Goal: Task Accomplishment & Management: Use online tool/utility

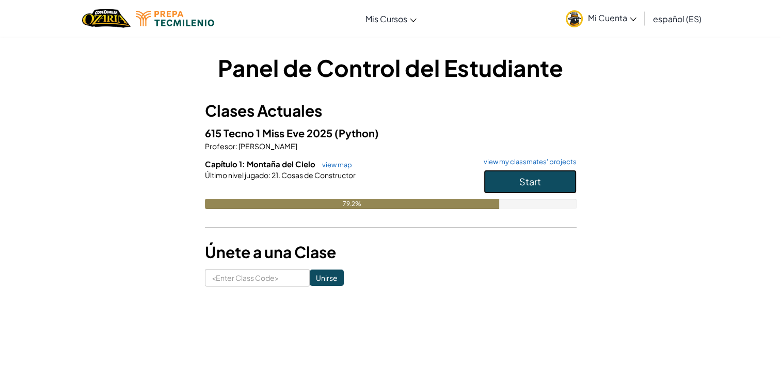
click at [510, 179] on button "Start" at bounding box center [530, 182] width 93 height 24
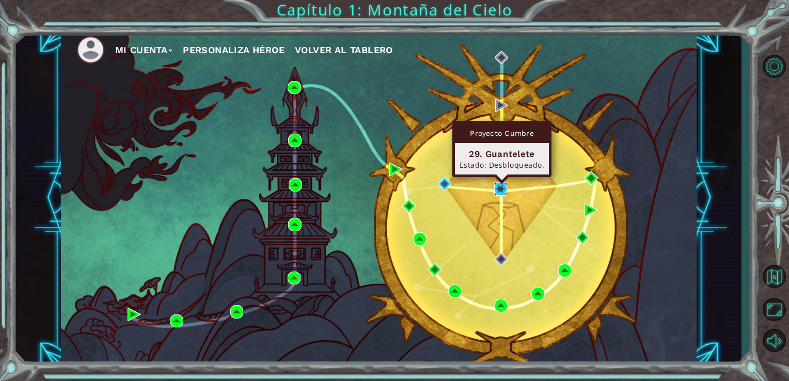
click at [502, 184] on img at bounding box center [500, 188] width 13 height 13
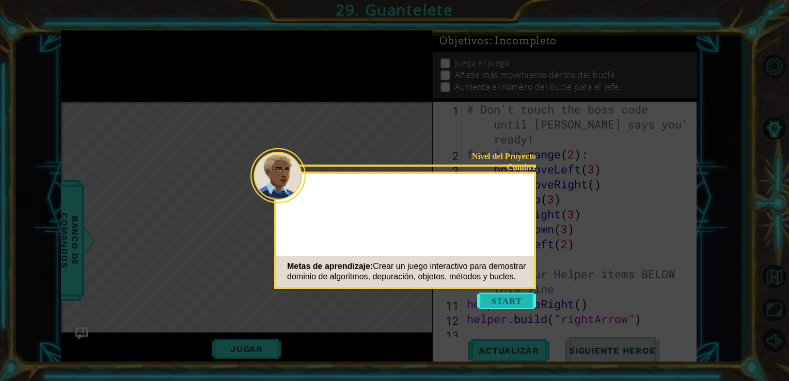
click at [494, 296] on button "Start" at bounding box center [506, 301] width 59 height 17
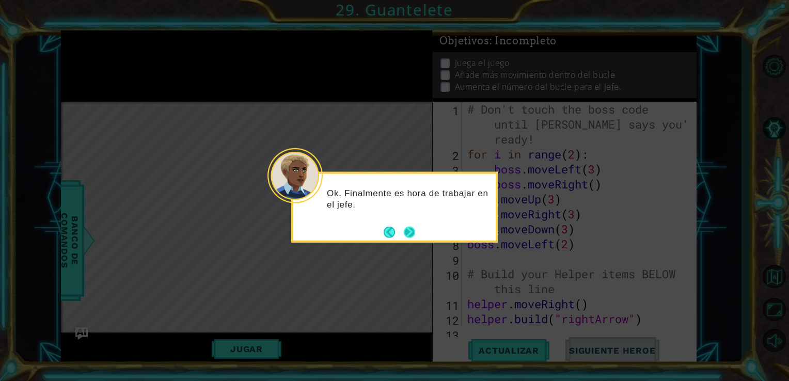
click at [409, 226] on button "Next" at bounding box center [409, 231] width 11 height 11
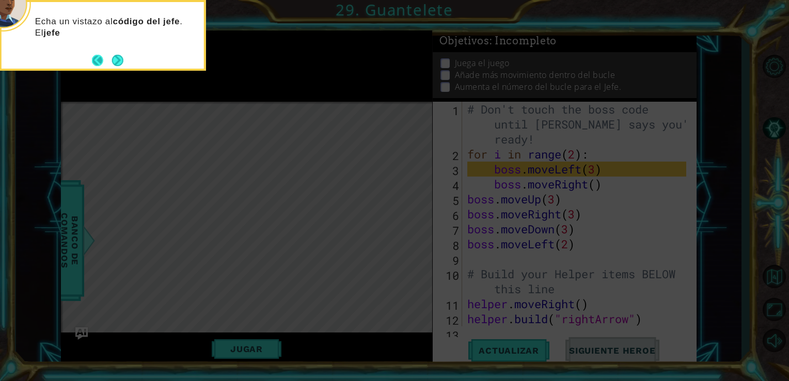
click at [109, 55] on button "Back" at bounding box center [102, 60] width 20 height 11
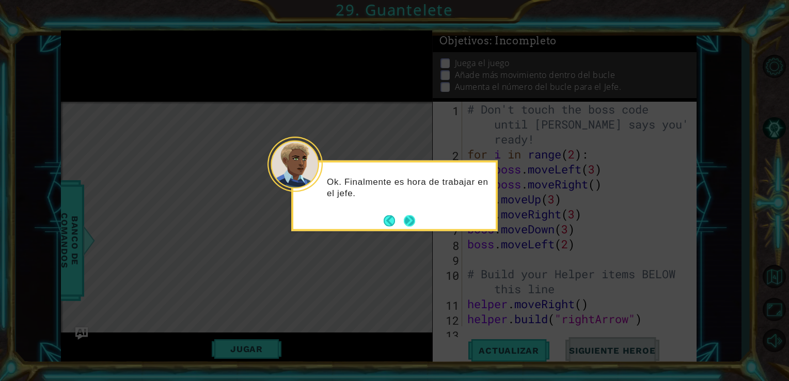
click at [415, 218] on button "Next" at bounding box center [409, 220] width 11 height 11
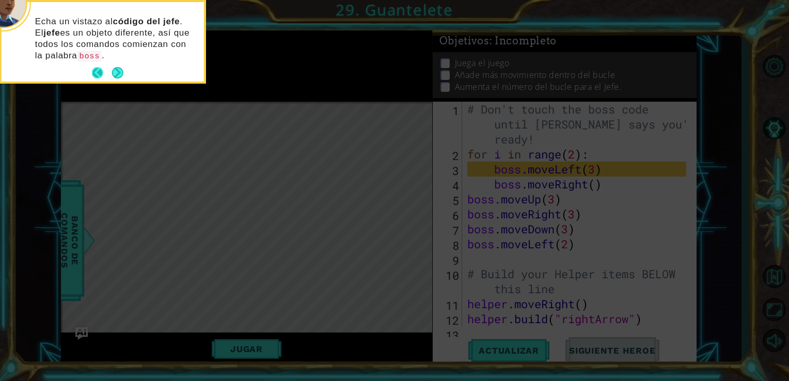
click at [111, 71] on button "Back" at bounding box center [102, 72] width 20 height 11
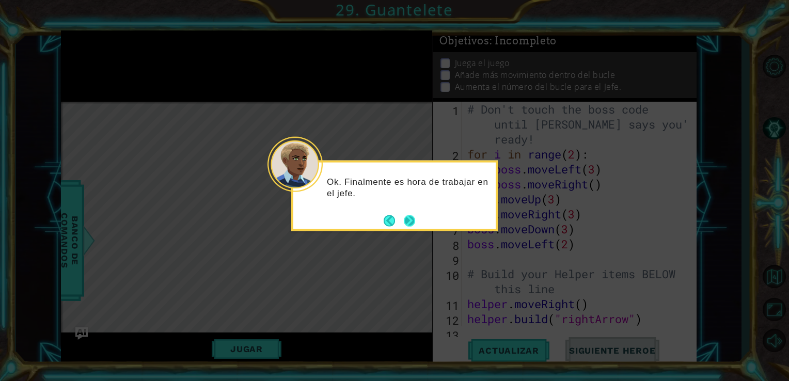
click at [411, 220] on button "Next" at bounding box center [409, 220] width 11 height 11
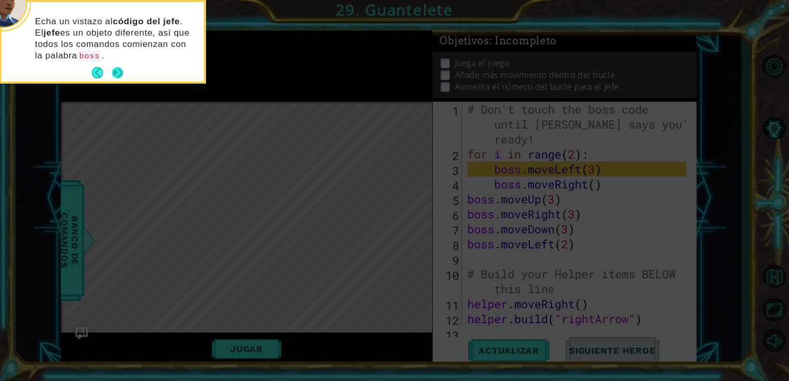
click at [123, 70] on button "Next" at bounding box center [117, 72] width 11 height 11
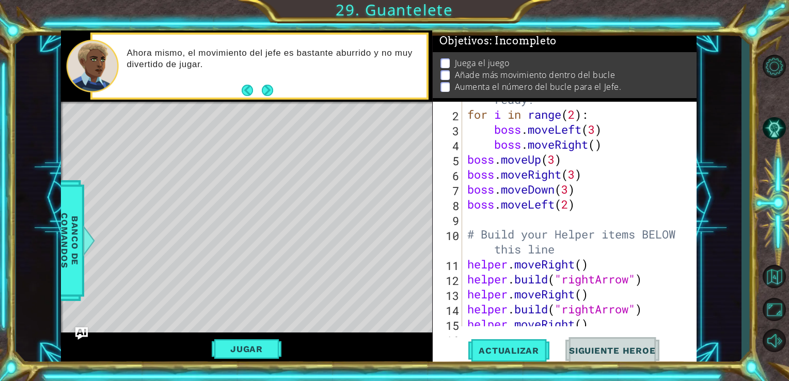
scroll to position [41, 0]
click at [471, 213] on div "# Don't touch the boss code until [PERSON_NAME] says you're ready! for i in ran…" at bounding box center [578, 203] width 227 height 285
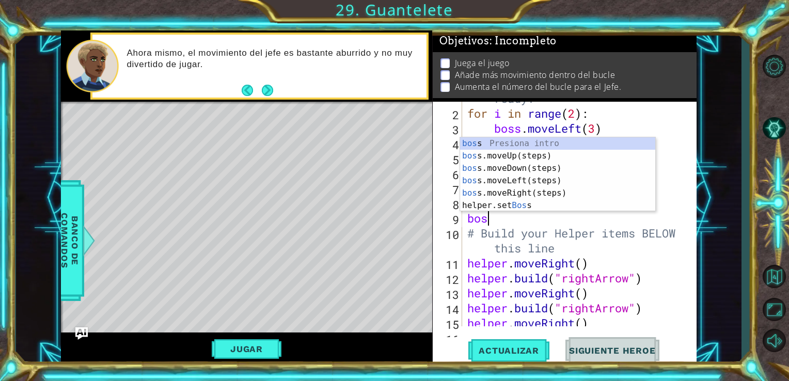
scroll to position [0, 0]
type textarea "boss"
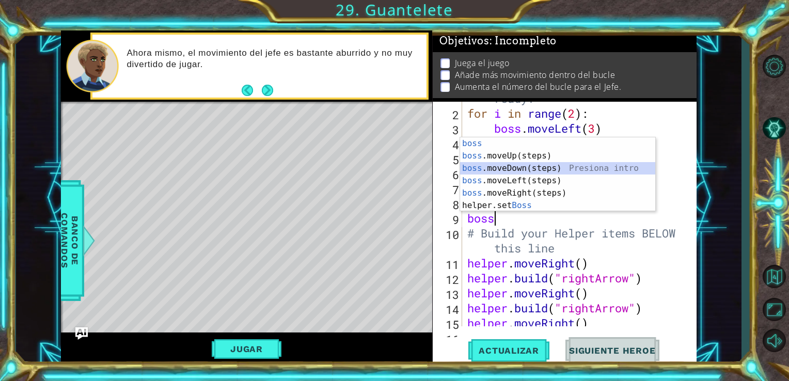
click at [535, 164] on div "boss Presiona intro boss .moveUp(steps) Presiona intro boss .moveDown(steps) Pr…" at bounding box center [557, 186] width 195 height 99
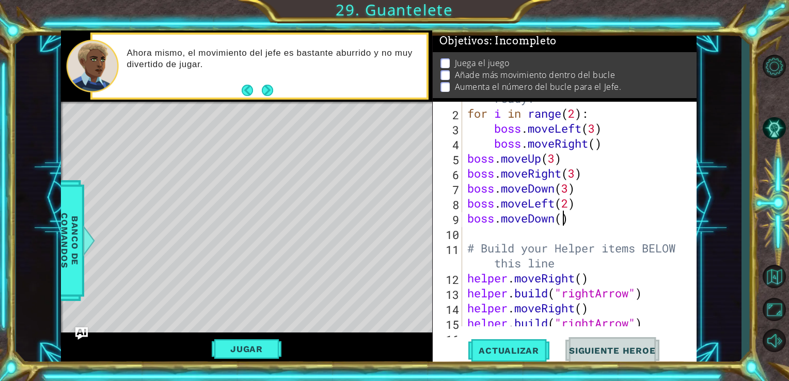
click at [565, 218] on div "# Don't touch the boss code until [PERSON_NAME] says you're ready! for i in ran…" at bounding box center [578, 203] width 227 height 285
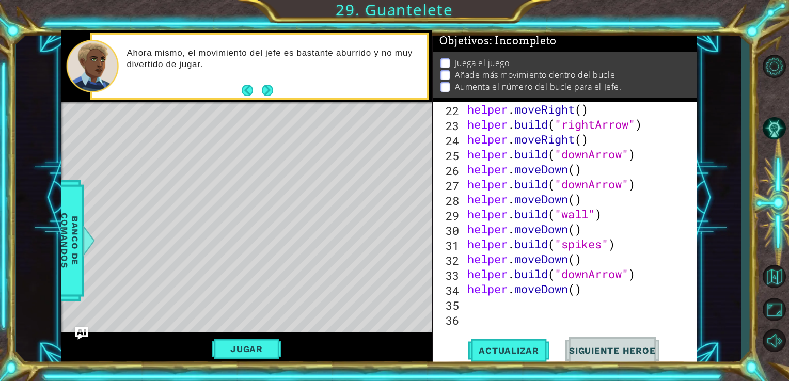
scroll to position [359, 0]
type textarea "boss.moveDown(1)"
click at [485, 345] on button "Actualizar" at bounding box center [508, 350] width 81 height 26
click at [263, 94] on button "Next" at bounding box center [266, 90] width 11 height 11
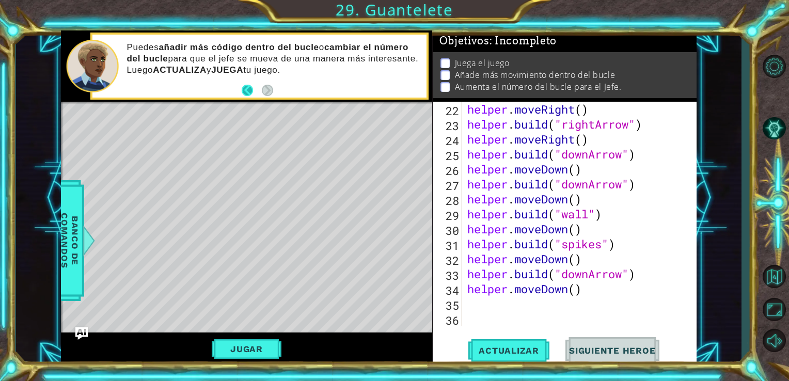
click at [247, 86] on button "Back" at bounding box center [252, 90] width 20 height 11
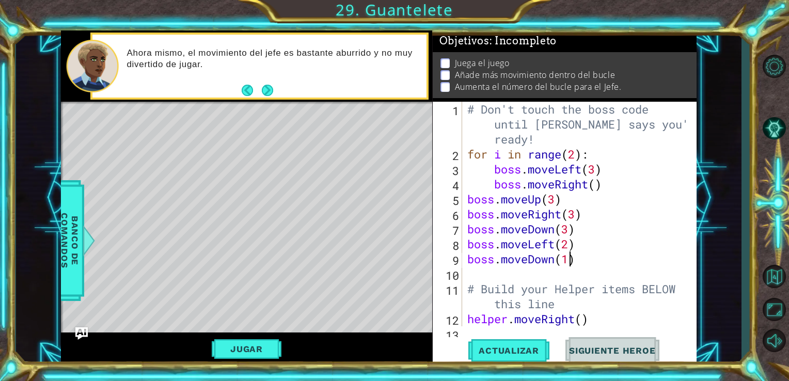
scroll to position [0, 0]
click at [262, 93] on button "Next" at bounding box center [267, 90] width 11 height 11
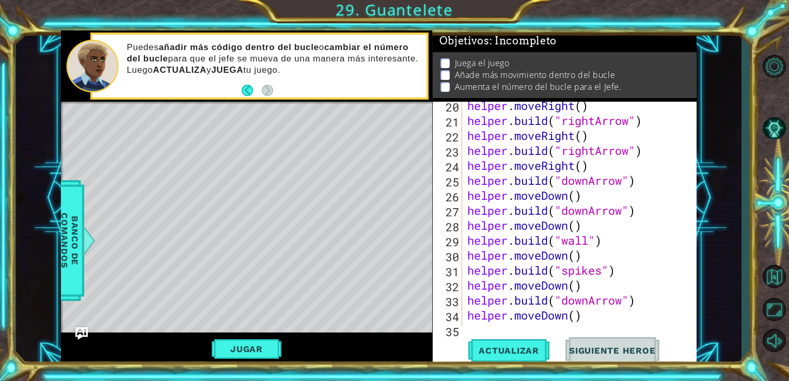
scroll to position [359, 0]
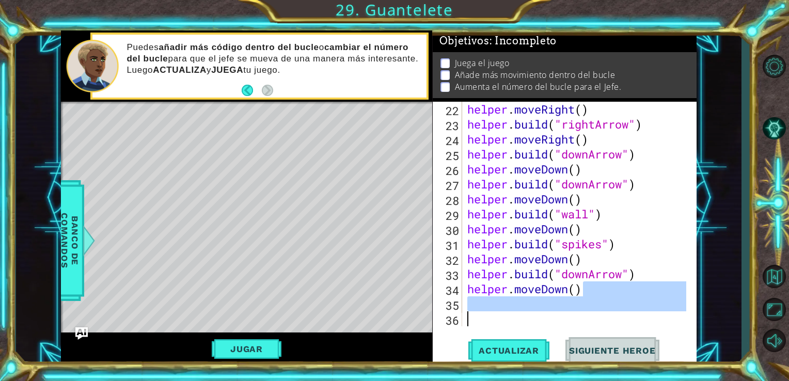
drag, startPoint x: 609, startPoint y: 286, endPoint x: 596, endPoint y: 324, distance: 40.3
click at [596, 324] on div "helper . moveRight ( ) helper . build ( "rightArrow" ) helper . moveRight ( ) h…" at bounding box center [578, 229] width 227 height 255
click at [557, 311] on div "helper . moveRight ( ) helper . build ( "rightArrow" ) helper . moveRight ( ) h…" at bounding box center [576, 214] width 222 height 225
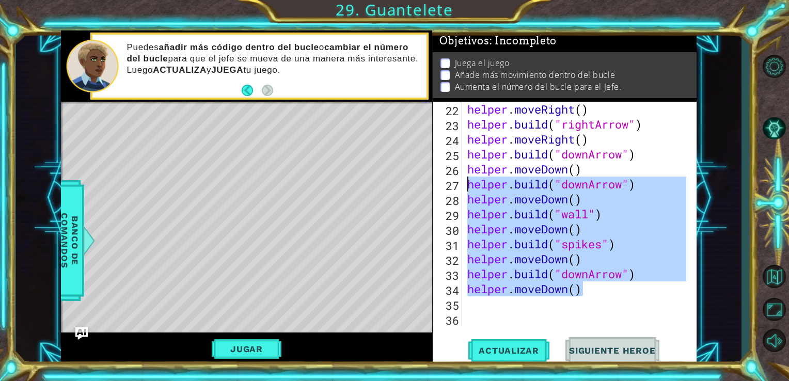
drag, startPoint x: 580, startPoint y: 288, endPoint x: 465, endPoint y: 182, distance: 156.8
click at [465, 182] on div "helper . moveRight ( ) helper . build ( "rightArrow" ) helper . moveRight ( ) h…" at bounding box center [576, 214] width 222 height 225
type textarea "[DOMAIN_NAME]("downArrow") helper.moveDown()"
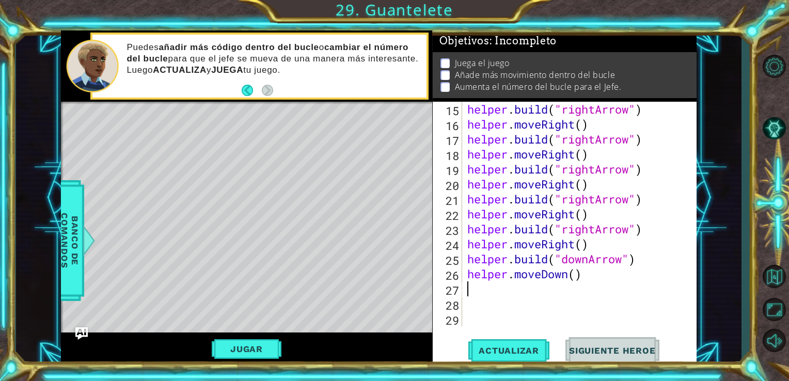
scroll to position [254, 0]
click at [509, 348] on span "Actualizar" at bounding box center [508, 350] width 81 height 10
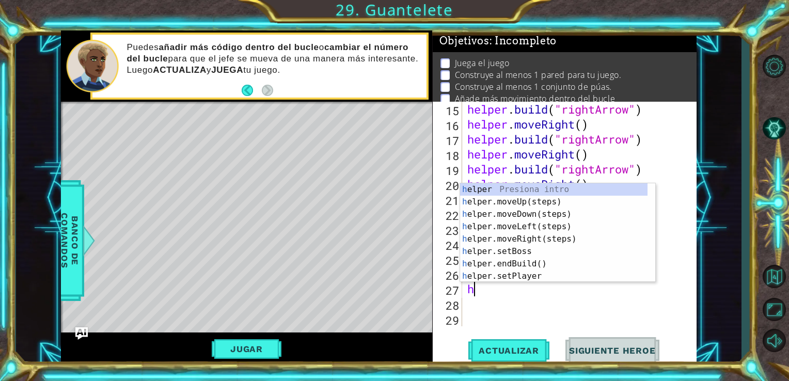
type textarea "he"
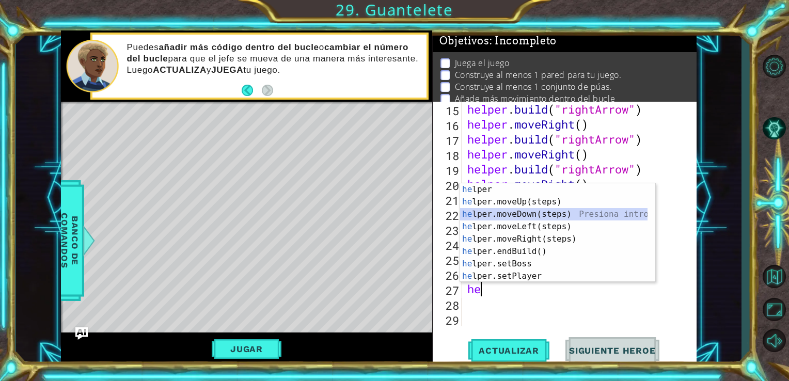
click at [526, 214] on div "he lper Presiona intro he lper.moveUp(steps) Presiona intro he lper.moveDown(st…" at bounding box center [553, 245] width 187 height 124
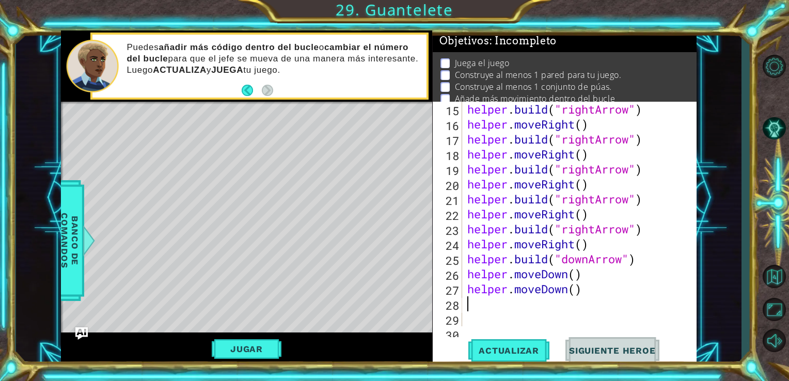
click at [580, 288] on div "helper . build ( "rightArrow" ) helper . moveRight ( ) helper . build ( "rightA…" at bounding box center [578, 229] width 227 height 255
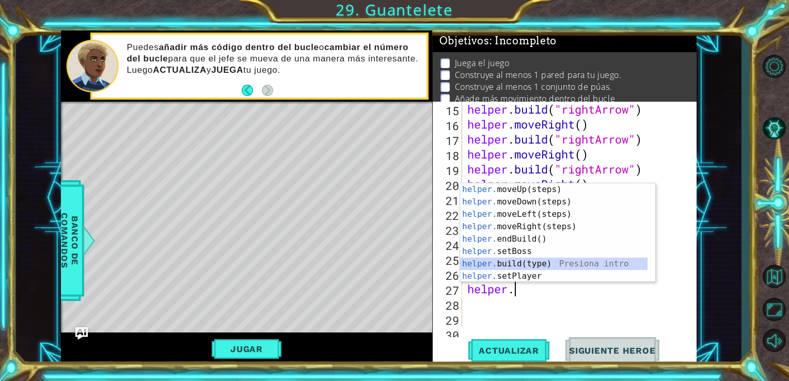
click at [523, 264] on div "helper. moveUp(steps) Presiona intro helper. moveDown(steps) Presiona intro hel…" at bounding box center [553, 245] width 187 height 124
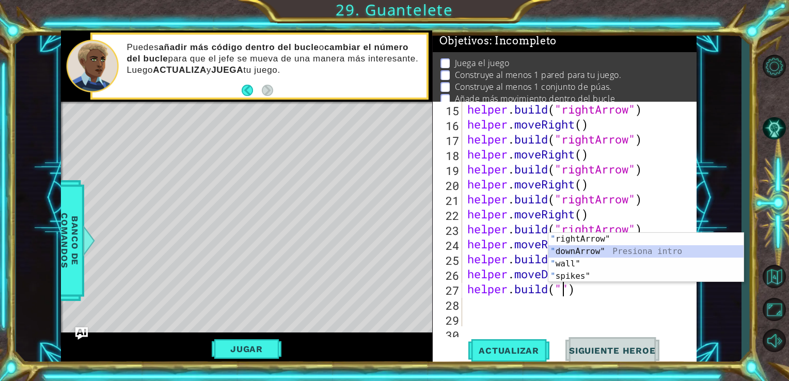
click at [591, 252] on div "" rightArrow" Presiona intro " downArrow" Presiona intro " wall" Presiona intro…" at bounding box center [645, 270] width 195 height 74
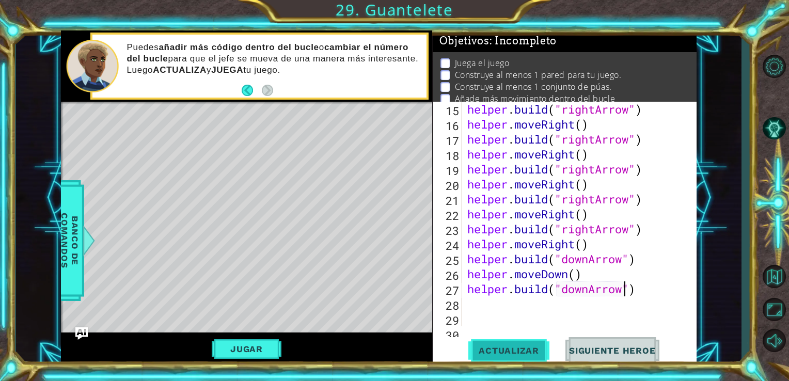
type textarea "[DOMAIN_NAME]("downArrow")"
click at [516, 345] on button "Actualizar" at bounding box center [508, 350] width 81 height 26
click at [515, 309] on div "helper . build ( "rightArrow" ) helper . moveRight ( ) helper . build ( "rightA…" at bounding box center [578, 229] width 227 height 255
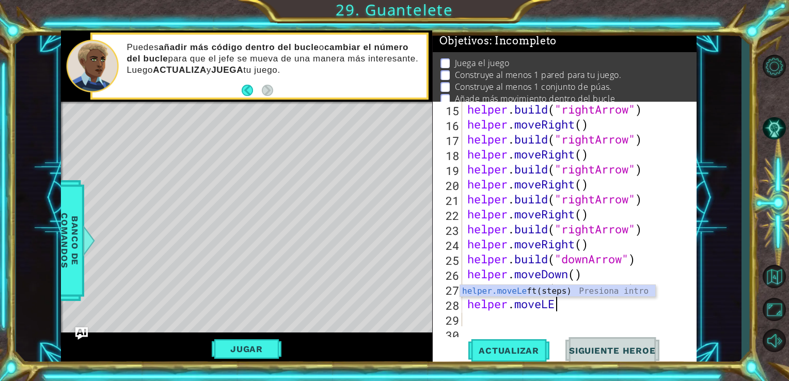
scroll to position [0, 3]
type textarea "helper.moveL"
click at [519, 293] on div "helper.moveL eft(steps) Presiona intro" at bounding box center [557, 303] width 195 height 37
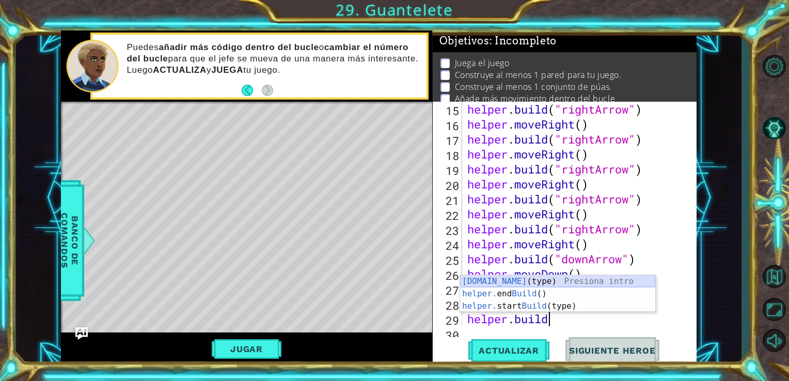
click at [540, 284] on div "[DOMAIN_NAME] (type) Presiona intro helper. end Build () Presiona intro helper.…" at bounding box center [557, 306] width 195 height 62
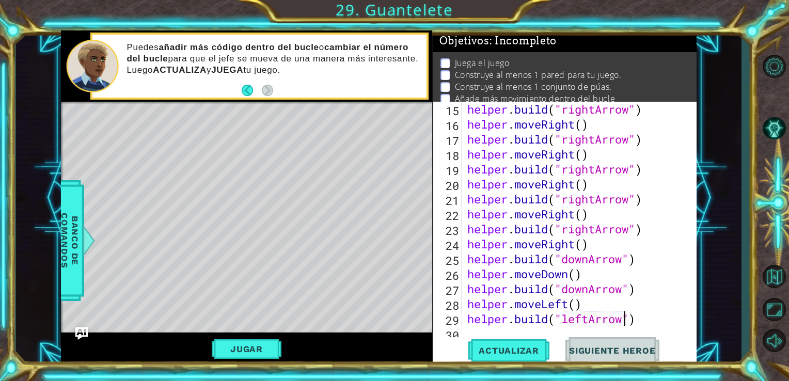
scroll to position [0, 7]
click at [644, 319] on div "helper . build ( "rightArrow" ) helper . moveRight ( ) helper . build ( "rightA…" at bounding box center [578, 229] width 227 height 255
type textarea "[DOMAIN_NAME]("leftArrow")"
click at [494, 354] on span "Actualizar" at bounding box center [508, 350] width 81 height 10
click at [498, 367] on div "1 ההההההההההההההההההההההההההההההההההההההההההההההההההההההההההההההההההההההההההההה…" at bounding box center [394, 190] width 789 height 381
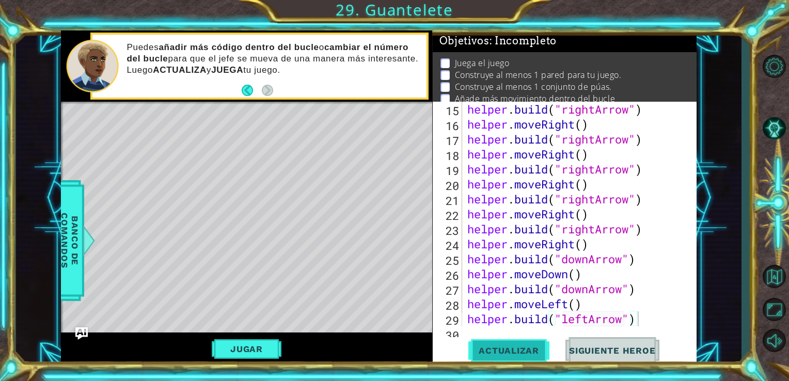
click at [505, 351] on span "Actualizar" at bounding box center [508, 350] width 81 height 10
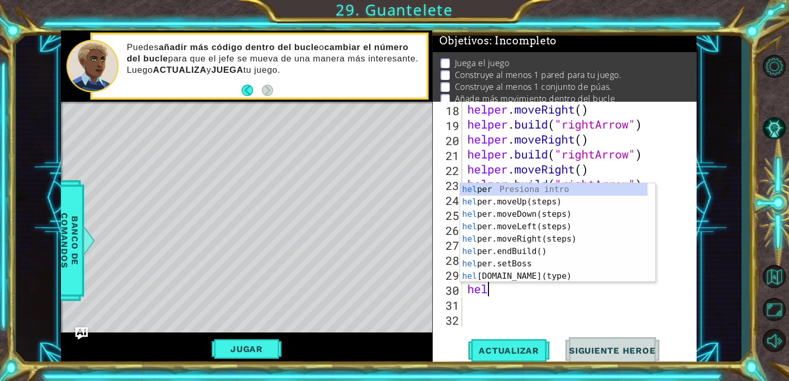
scroll to position [0, 0]
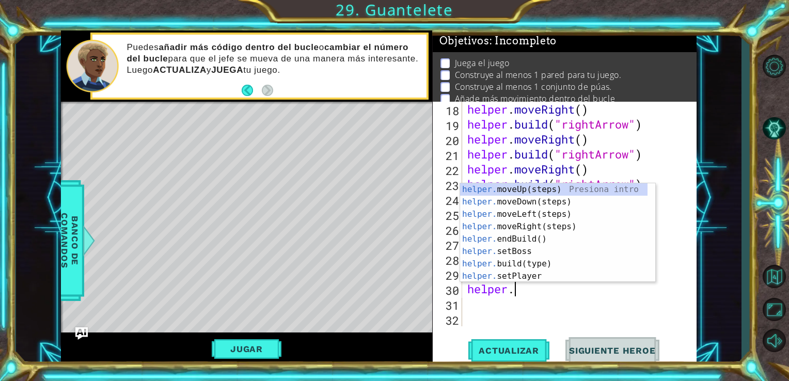
type textarea "helper."
click at [537, 314] on div "helper . moveRight ( ) helper . build ( "rightArrow" ) helper . moveRight ( ) h…" at bounding box center [578, 229] width 227 height 255
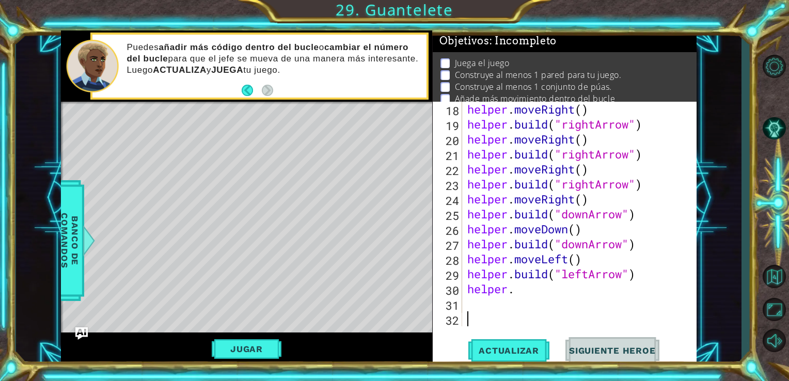
scroll to position [0, 0]
click at [542, 293] on div "helper . moveRight ( ) helper . build ( "rightArrow" ) helper . moveRight ( ) h…" at bounding box center [578, 229] width 227 height 255
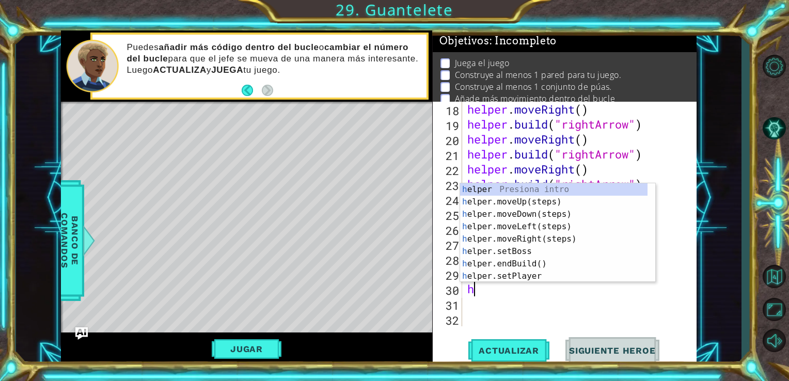
type textarea "h"
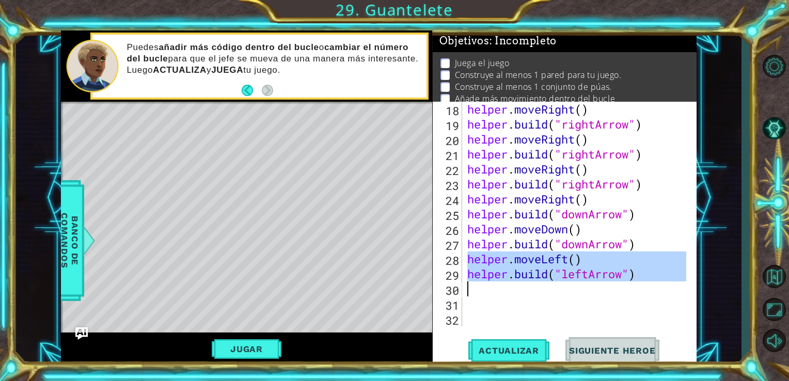
drag, startPoint x: 469, startPoint y: 257, endPoint x: 536, endPoint y: 284, distance: 72.3
click at [536, 284] on div "helper . moveRight ( ) helper . build ( "rightArrow" ) helper . moveRight ( ) h…" at bounding box center [578, 229] width 227 height 255
type textarea "[DOMAIN_NAME]("leftArrow")"
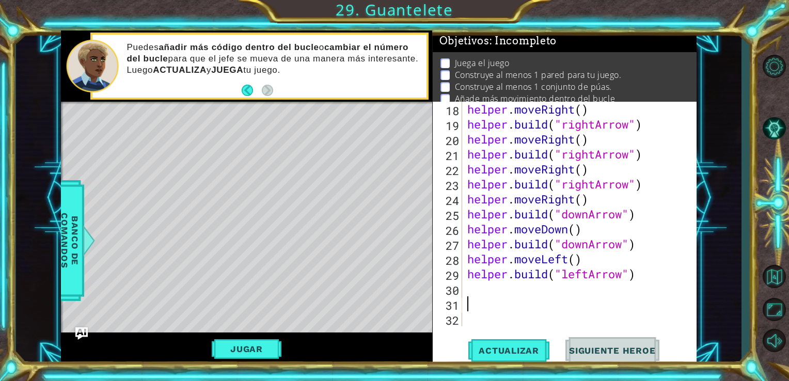
click at [473, 303] on div "helper . moveRight ( ) helper . build ( "rightArrow" ) helper . moveRight ( ) h…" at bounding box center [578, 229] width 227 height 255
click at [476, 287] on div "helper . moveRight ( ) helper . build ( "rightArrow" ) helper . moveRight ( ) h…" at bounding box center [578, 229] width 227 height 255
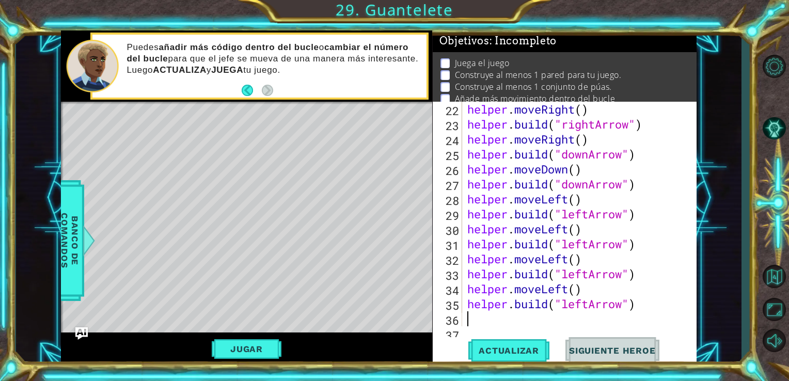
scroll to position [389, 0]
click at [505, 352] on span "Actualizar" at bounding box center [508, 350] width 81 height 10
click at [380, 210] on div "Level Map" at bounding box center [299, 254] width 477 height 304
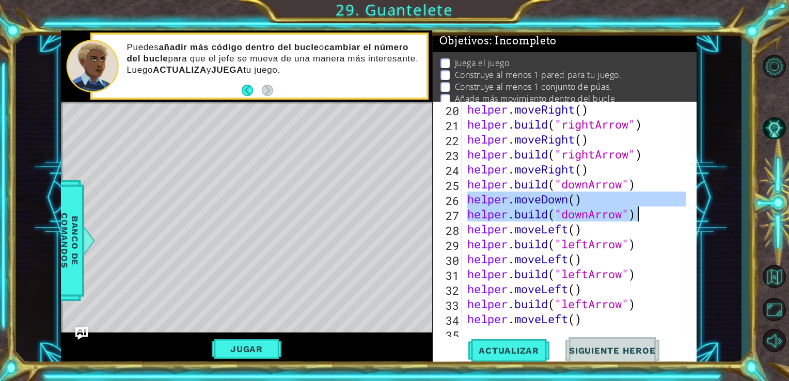
drag, startPoint x: 465, startPoint y: 199, endPoint x: 685, endPoint y: 216, distance: 221.2
click at [685, 216] on div "helper.moveDown() 20 21 22 23 24 25 26 27 28 29 30 31 32 33 34 35 36 helper . m…" at bounding box center [564, 214] width 262 height 225
click at [576, 181] on div "helper . moveRight ( ) helper . build ( "rightArrow" ) helper . moveRight ( ) h…" at bounding box center [578, 229] width 227 height 255
drag, startPoint x: 465, startPoint y: 195, endPoint x: 647, endPoint y: 220, distance: 184.5
click at [647, 220] on div "helper . moveRight ( ) helper . build ( "rightArrow" ) helper . moveRight ( ) h…" at bounding box center [578, 229] width 227 height 255
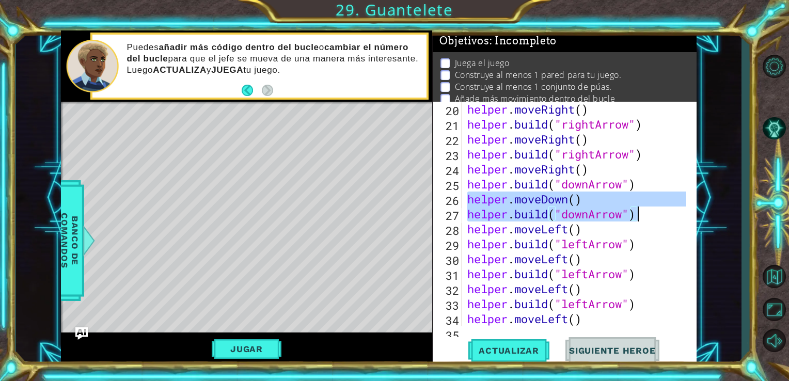
click at [647, 220] on div "helper . moveRight ( ) helper . build ( "rightArrow" ) helper . moveRight ( ) h…" at bounding box center [576, 214] width 222 height 225
type textarea "[DOMAIN_NAME]("downArrow")"
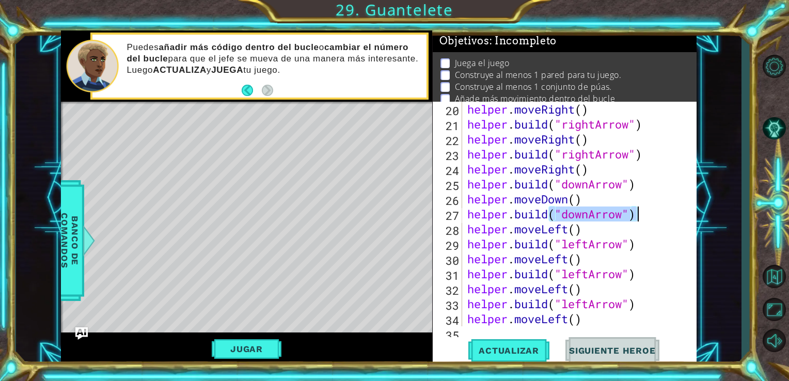
click at [647, 220] on div "helper . moveRight ( ) helper . build ( "rightArrow" ) helper . moveRight ( ) h…" at bounding box center [578, 229] width 227 height 255
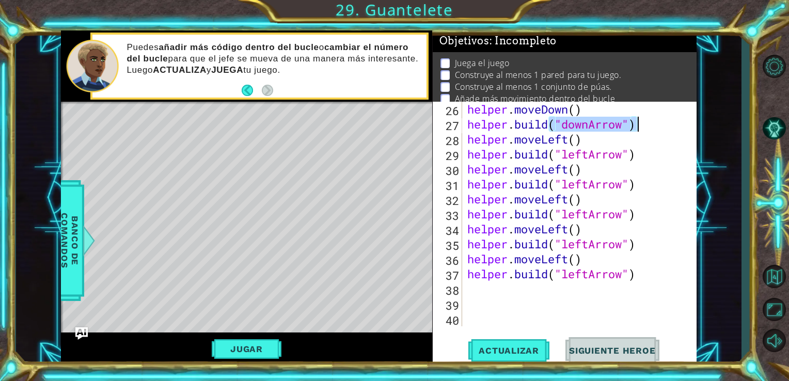
scroll to position [419, 0]
click at [511, 292] on div "helper . moveDown ( ) helper . build ( "downArrow" ) helper . moveLeft ( ) help…" at bounding box center [578, 229] width 227 height 255
paste textarea "[DOMAIN_NAME]("downArrow")"
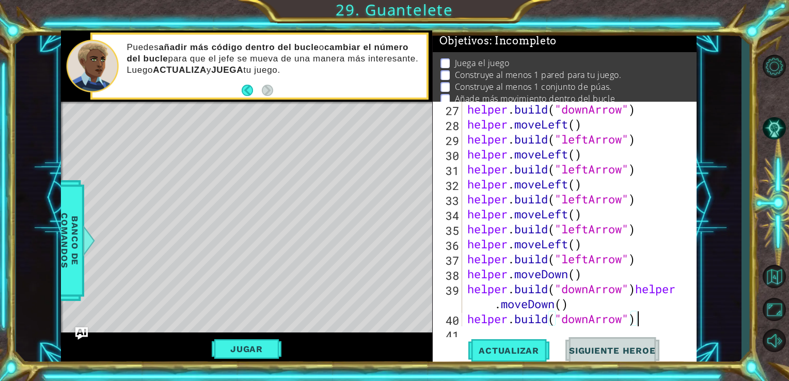
scroll to position [434, 0]
paste textarea "Code Area"
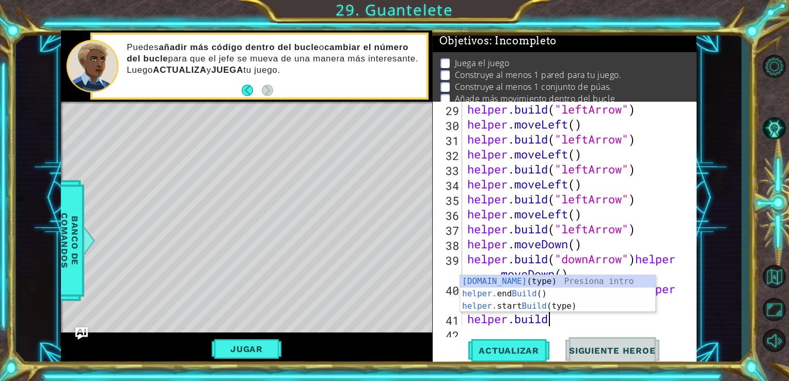
type textarea "h"
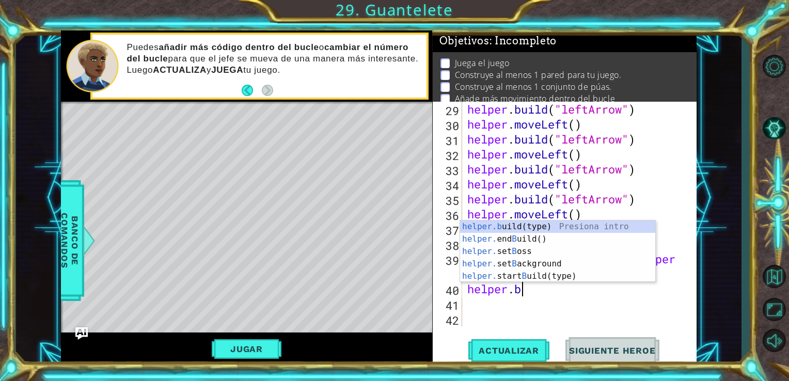
type textarea "h"
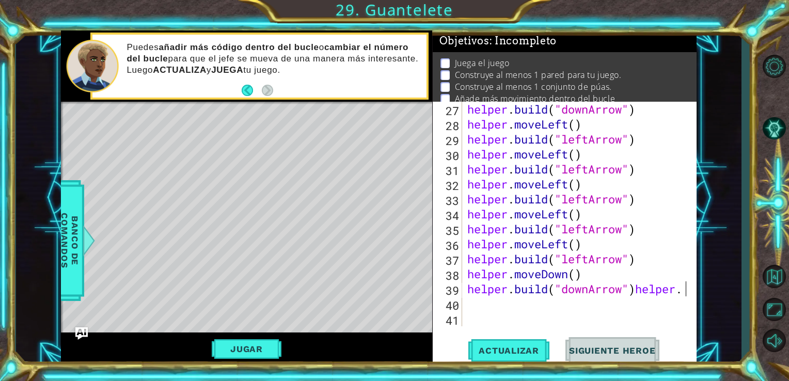
scroll to position [434, 0]
type textarea "[DOMAIN_NAME]("downArrow")"
paste textarea "[DOMAIN_NAME]("downArrow")"
type textarea "[DOMAIN_NAME]("downArrow")"
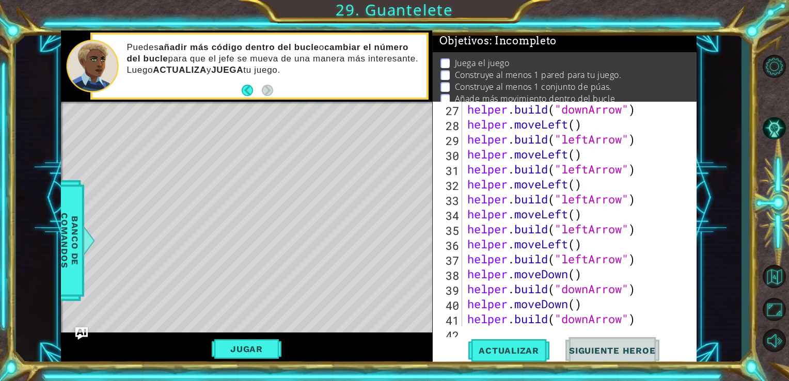
paste textarea "[DOMAIN_NAME]("downArrow")"
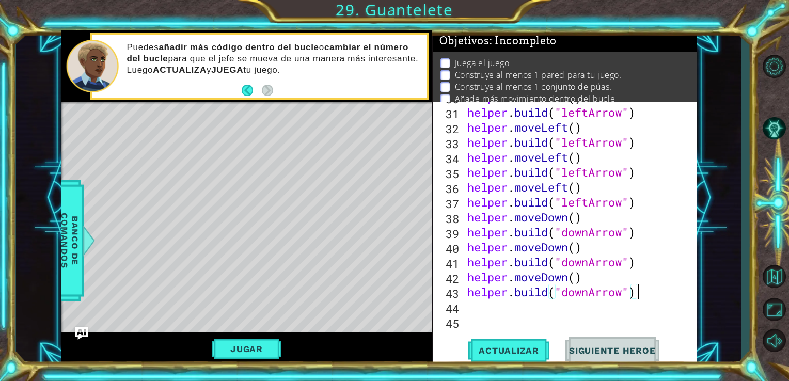
scroll to position [494, 0]
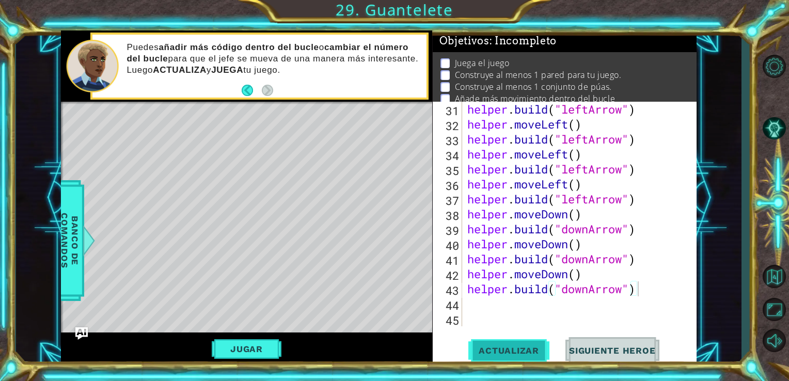
click at [500, 354] on span "Actualizar" at bounding box center [508, 350] width 81 height 10
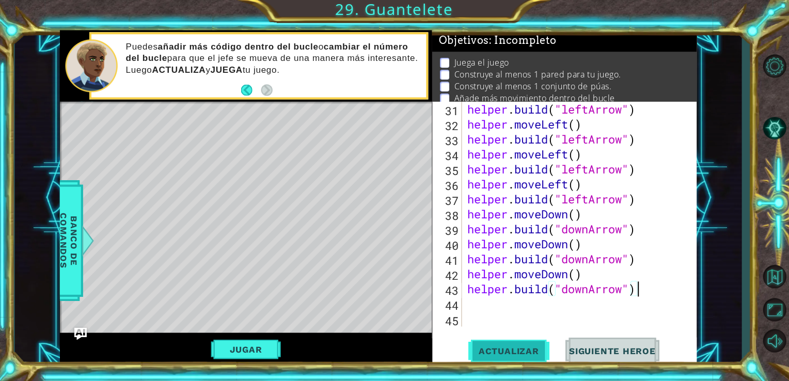
scroll to position [0, 0]
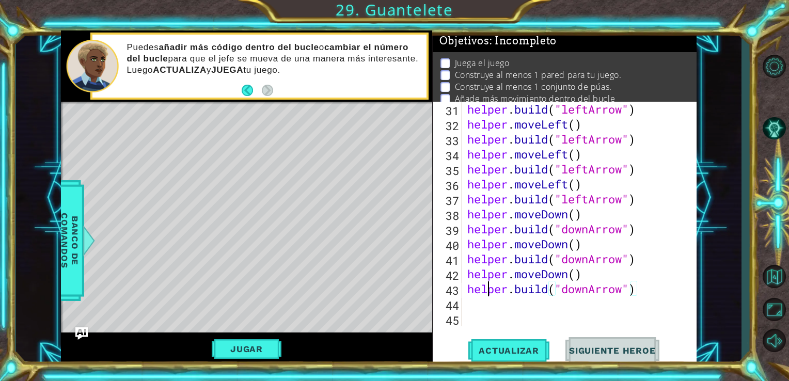
click at [485, 296] on div "helper . build ( "leftArrow" ) helper . moveLeft ( ) helper . build ( "leftArro…" at bounding box center [578, 229] width 227 height 255
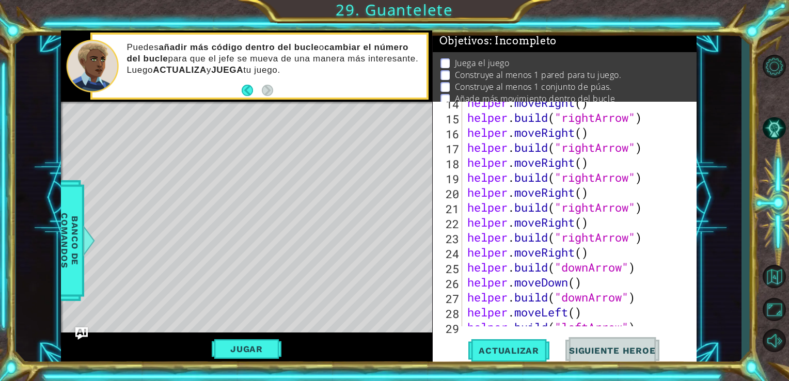
scroll to position [244, 0]
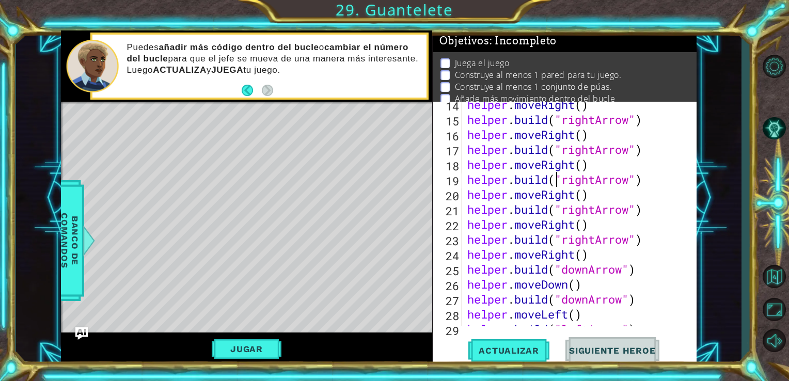
click at [554, 185] on div "helper . moveRight ( ) helper . build ( "rightArrow" ) helper . moveRight ( ) h…" at bounding box center [578, 224] width 227 height 255
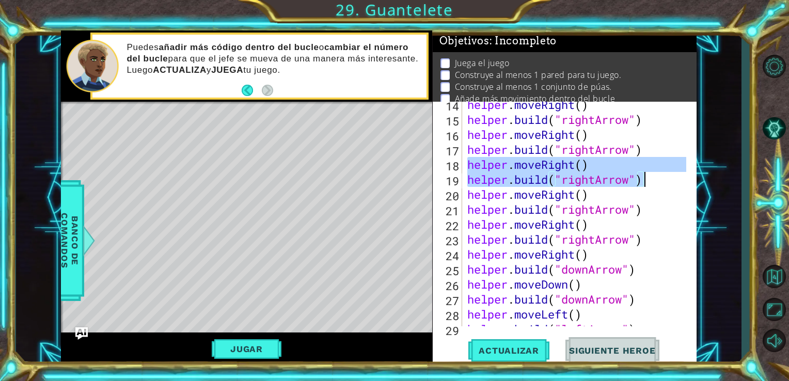
drag, startPoint x: 467, startPoint y: 165, endPoint x: 646, endPoint y: 183, distance: 180.6
click at [646, 183] on div "helper . moveRight ( ) helper . build ( "rightArrow" ) helper . moveRight ( ) h…" at bounding box center [578, 224] width 227 height 255
drag, startPoint x: 694, startPoint y: 215, endPoint x: 688, endPoint y: 262, distance: 47.4
click at [688, 262] on div "helper.moveRight() [DOMAIN_NAME]("rightArrow") 14 15 16 17 18 19 20 21 22 23 24…" at bounding box center [565, 234] width 264 height 264
type textarea "[DOMAIN_NAME]("rightArrow")"
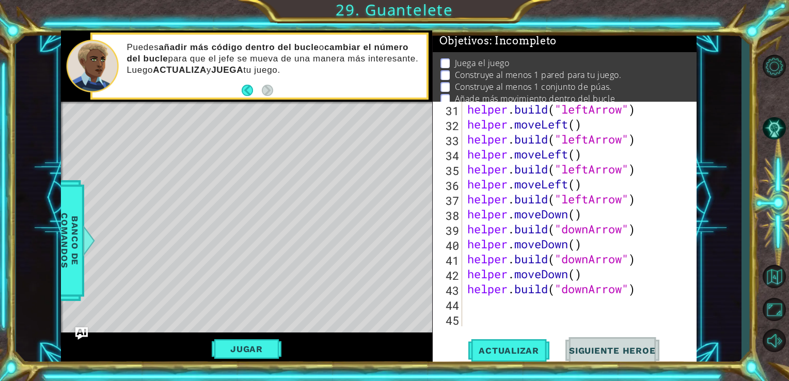
scroll to position [494, 0]
click at [477, 304] on div "helper . moveLeft ( ) helper . build ( "leftArrow" ) helper . moveLeft ( ) help…" at bounding box center [578, 214] width 227 height 255
paste textarea "[DOMAIN_NAME]("rightArrow")"
type textarea "[DOMAIN_NAME]("rightArrow")"
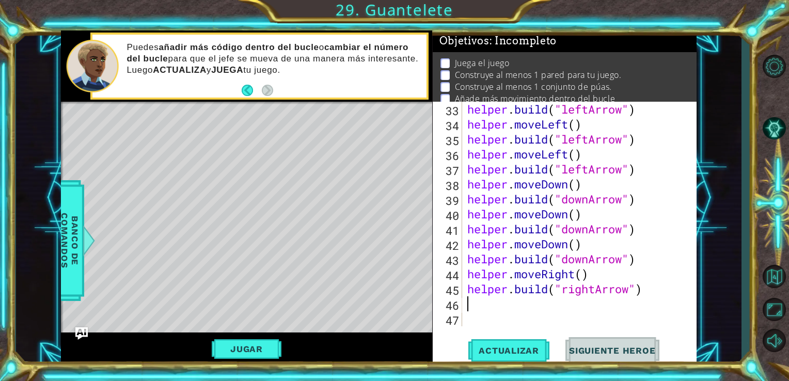
paste textarea "[DOMAIN_NAME]("rightArrow")"
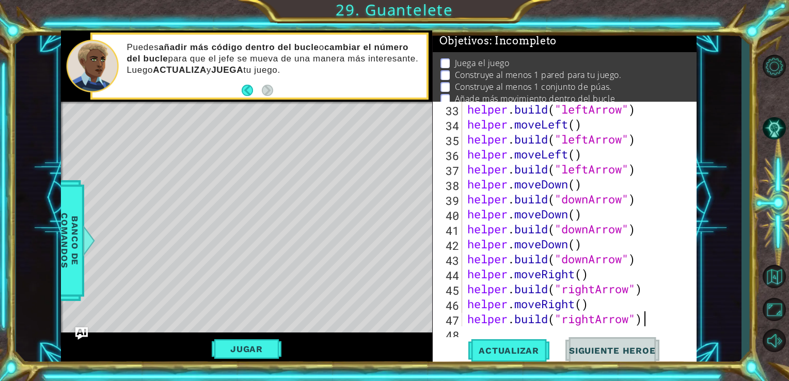
type textarea "[DOMAIN_NAME]("rightArrow")"
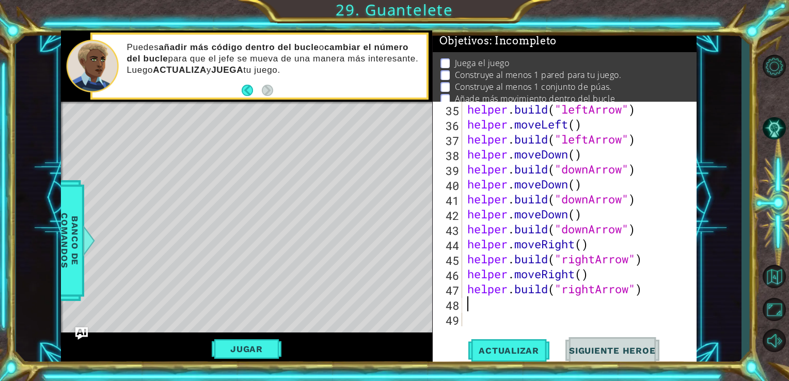
scroll to position [554, 0]
paste textarea "[DOMAIN_NAME]("rightArrow")"
type textarea "[DOMAIN_NAME]("rightArrow")"
paste textarea "[DOMAIN_NAME]("rightArrow")"
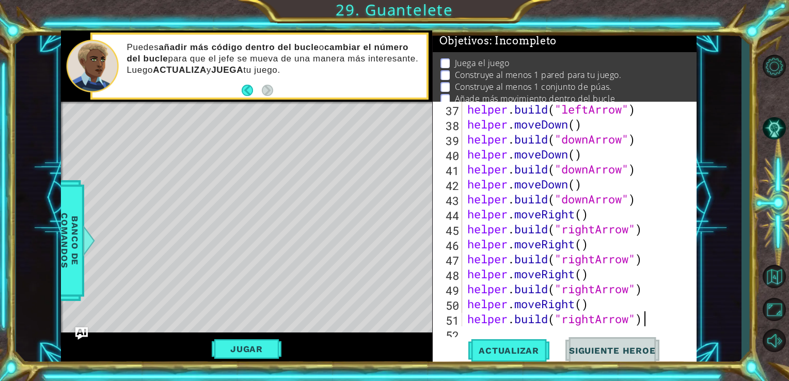
type textarea "[DOMAIN_NAME]("rightArrow")"
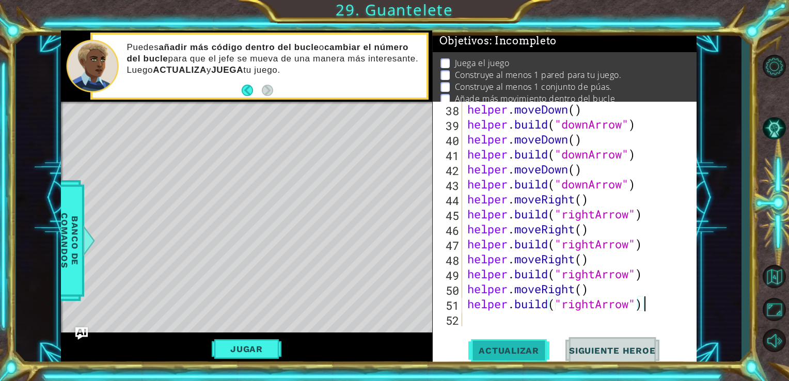
scroll to position [599, 0]
click at [504, 354] on span "Actualizar" at bounding box center [508, 350] width 81 height 10
click at [484, 321] on div "helper . moveDown ( ) helper . build ( "downArrow" ) helper . moveDown ( ) help…" at bounding box center [578, 229] width 227 height 255
paste textarea "[DOMAIN_NAME]("rightArrow")"
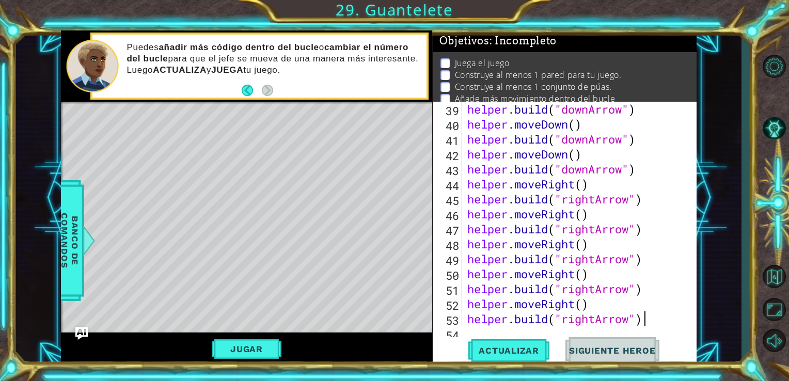
scroll to position [628, 0]
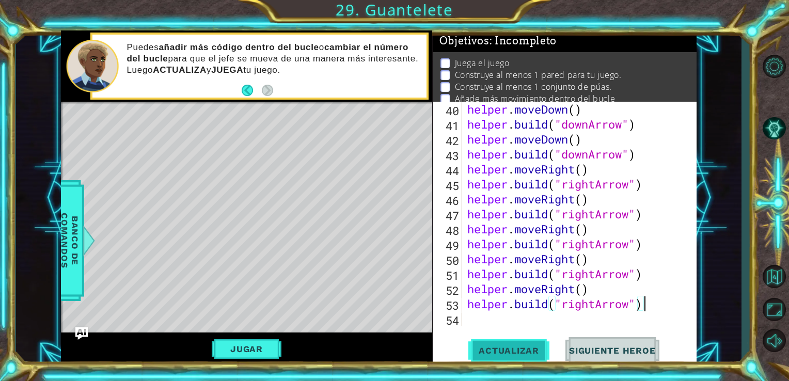
click at [485, 341] on button "Actualizar" at bounding box center [508, 350] width 81 height 26
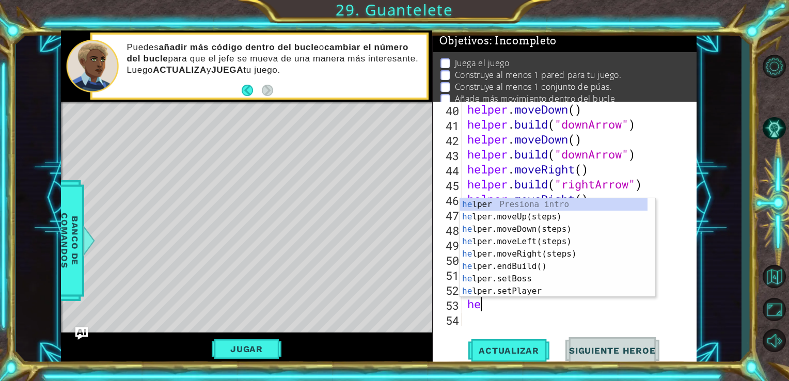
type textarea "h"
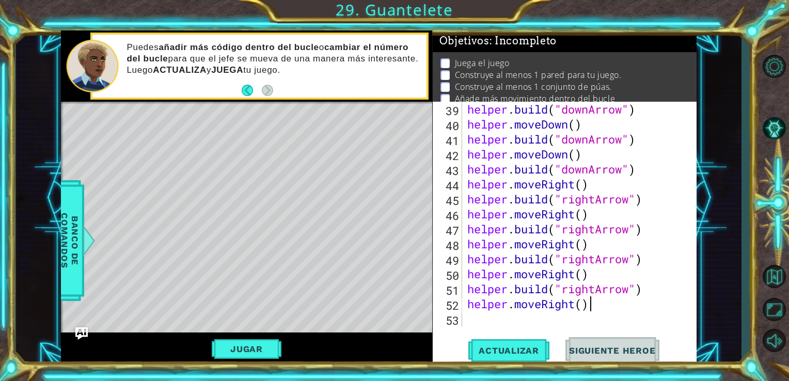
scroll to position [613, 0]
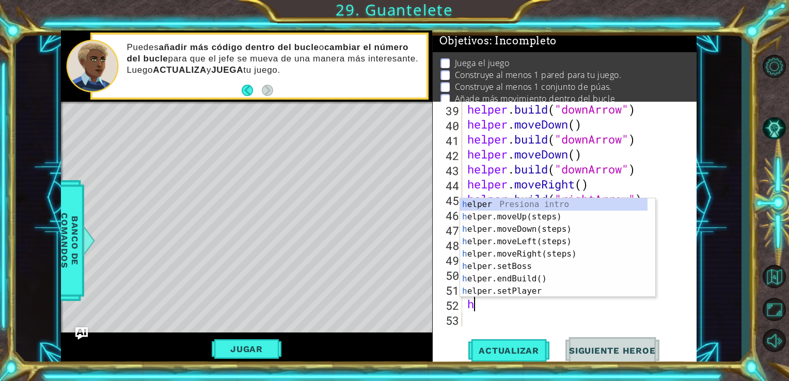
type textarea "h"
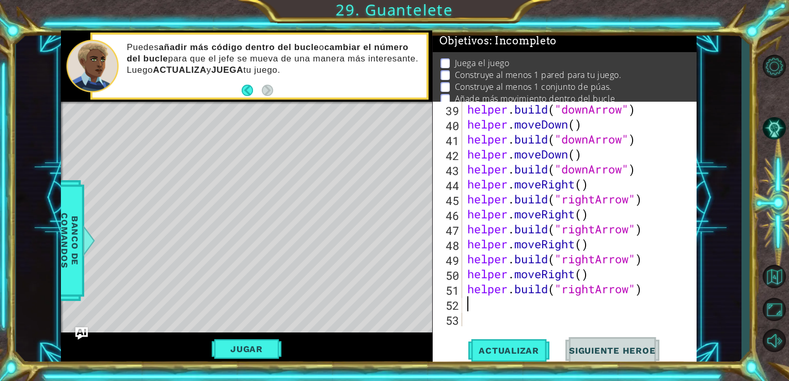
paste textarea "[DOMAIN_NAME]("rightArrow")"
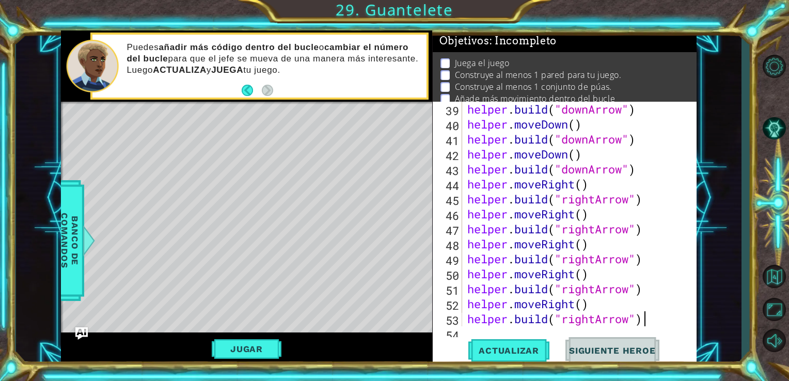
type textarea "[DOMAIN_NAME]("rightArrow")"
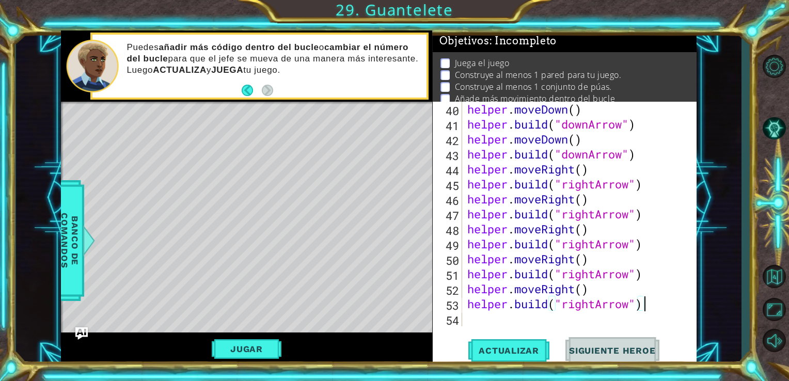
scroll to position [628, 0]
click at [520, 350] on span "Actualizar" at bounding box center [508, 350] width 81 height 10
click at [255, 343] on button "Jugar" at bounding box center [247, 349] width 70 height 20
click at [500, 351] on span "Actualizar" at bounding box center [508, 350] width 81 height 10
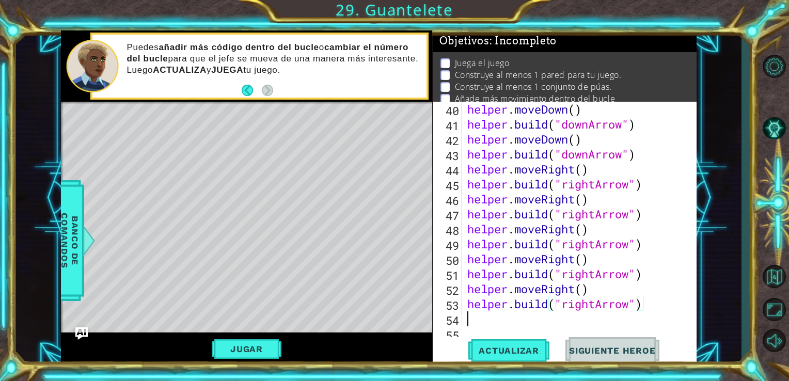
scroll to position [644, 0]
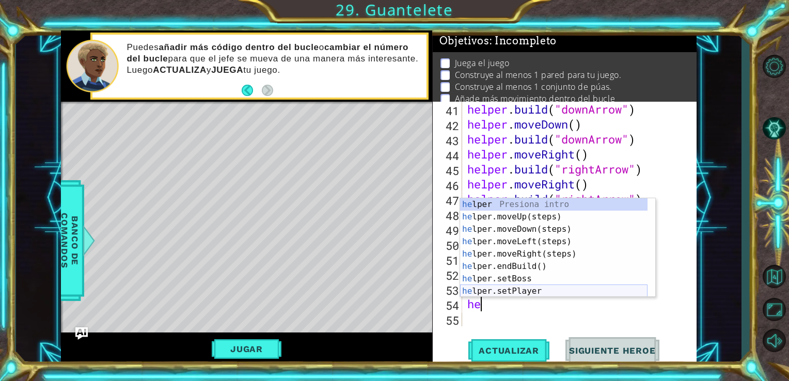
type textarea "h"
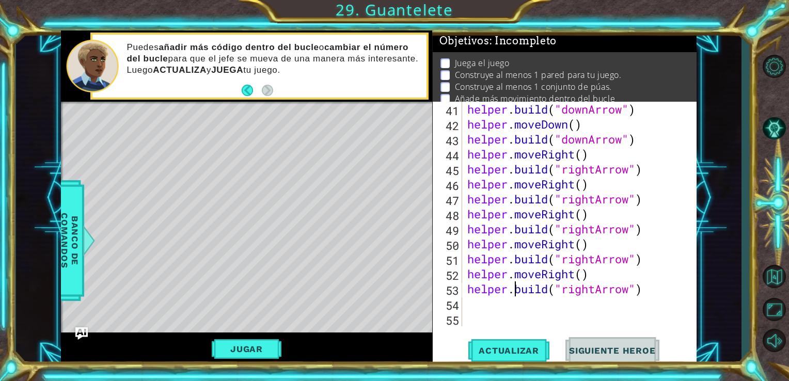
click at [514, 287] on div "helper . build ( "downArrow" ) helper . moveDown ( ) helper . build ( "downArro…" at bounding box center [578, 229] width 227 height 255
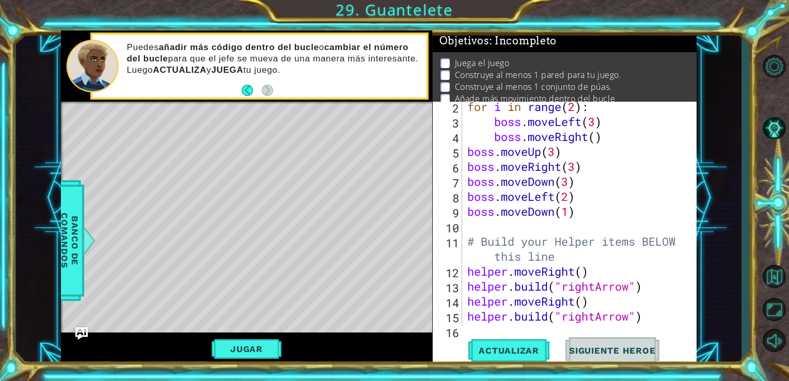
scroll to position [0, 0]
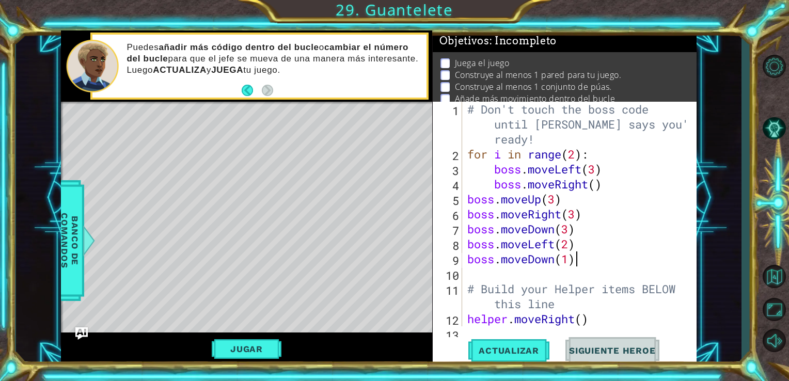
click at [576, 261] on div "# Don't touch the boss code until [PERSON_NAME] says you're ready! for i in ran…" at bounding box center [578, 244] width 227 height 285
type textarea "boss.moveDown(1)"
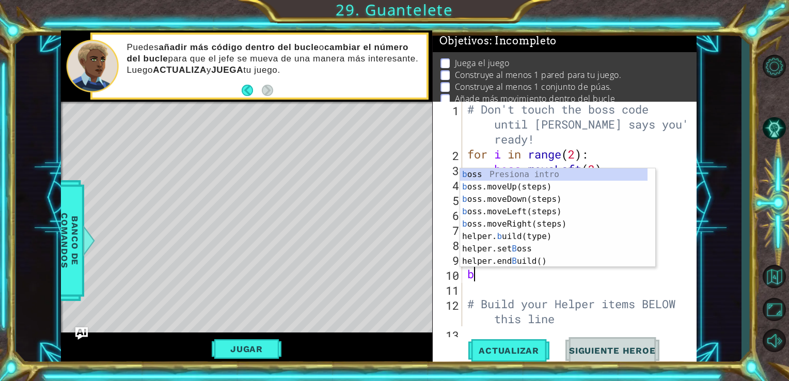
type textarea "bo"
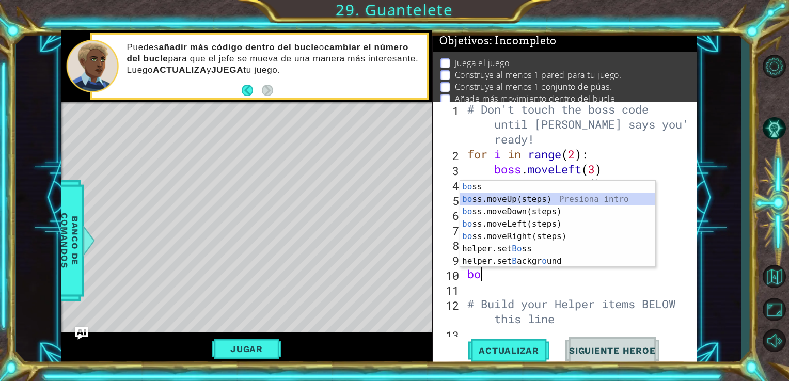
click at [526, 203] on div "bo ss Presiona intro bo ss.moveUp(steps) Presiona intro bo ss.moveDown(steps) P…" at bounding box center [557, 237] width 195 height 112
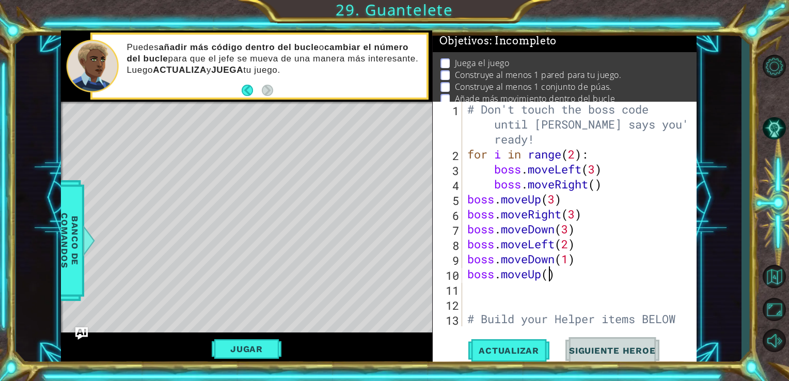
click at [547, 272] on div "# Don't touch the boss code until [PERSON_NAME] says you're ready! for i in ran…" at bounding box center [578, 251] width 227 height 299
type textarea "boss.moveUp(3)"
click at [470, 285] on div "# Don't touch the boss code until [PERSON_NAME] says you're ready! for i in ran…" at bounding box center [578, 251] width 227 height 299
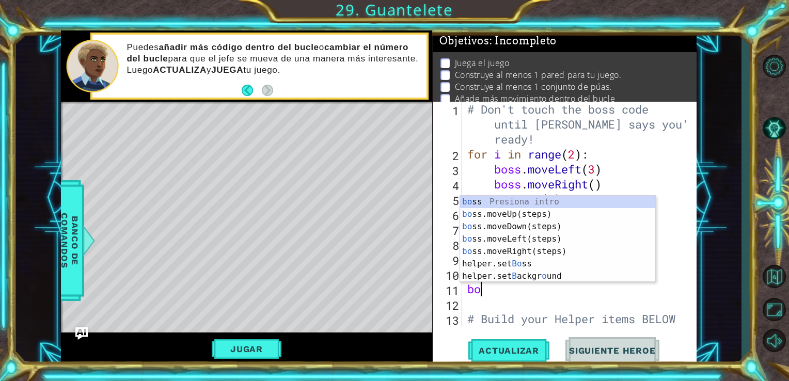
scroll to position [0, 0]
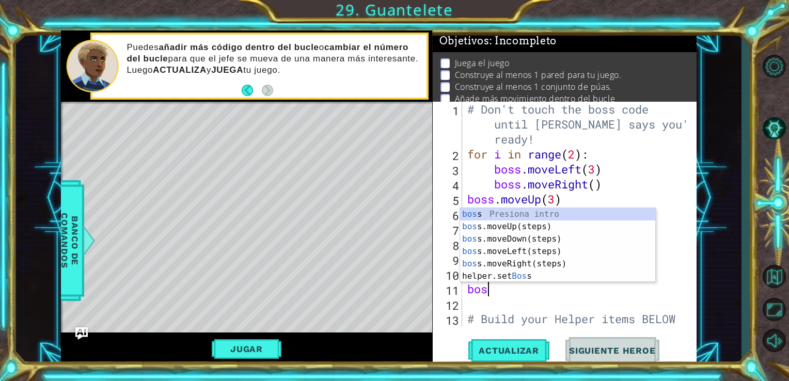
type textarea "boss"
click at [532, 266] on div "boss Presiona intro boss .moveUp(steps) Presiona intro boss .moveDown(steps) Pr…" at bounding box center [557, 257] width 195 height 99
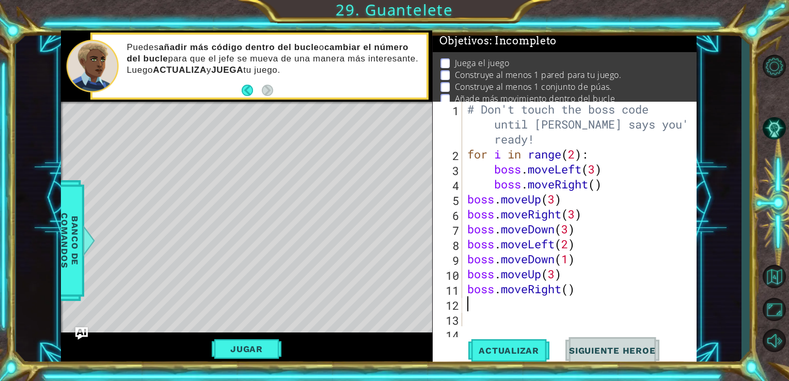
click at [567, 289] on div "# Don't touch the boss code until [PERSON_NAME] says you're ready! for i in ran…" at bounding box center [578, 251] width 227 height 299
click at [530, 358] on button "Actualizar" at bounding box center [508, 350] width 81 height 26
click at [530, 335] on div "boss.moveRight(2) 1 2 3 4 5 6 7 8 9 10 11 12 13 14 # Don't touch the boss code …" at bounding box center [565, 234] width 264 height 264
click at [526, 340] on button "Actualizar" at bounding box center [508, 350] width 81 height 26
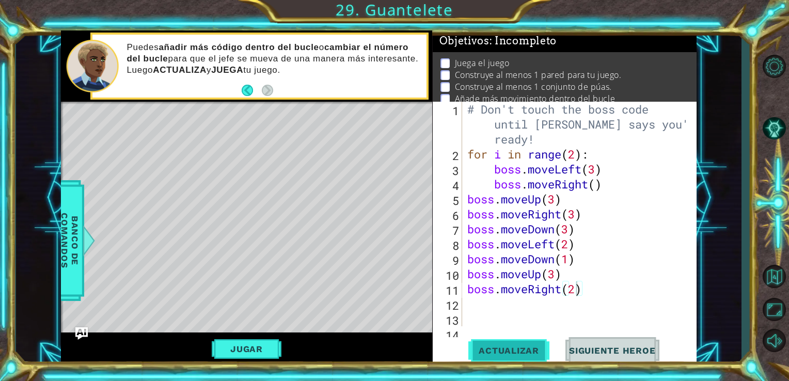
click at [517, 345] on button "Actualizar" at bounding box center [508, 350] width 81 height 26
click at [514, 348] on span "Actualizar" at bounding box center [508, 350] width 81 height 10
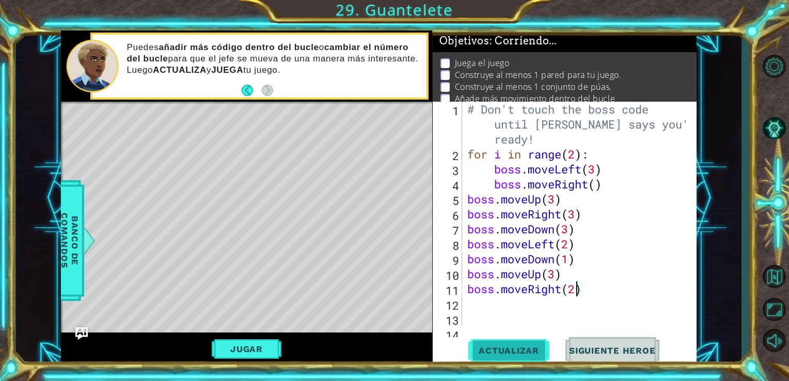
click at [514, 348] on span "Actualizar" at bounding box center [508, 350] width 81 height 10
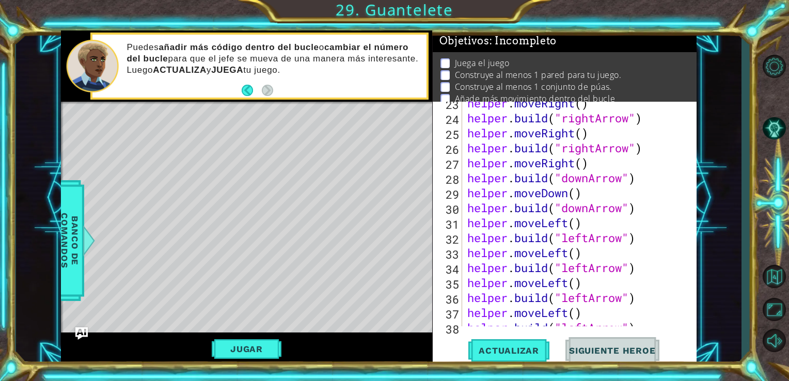
scroll to position [380, 0]
click at [626, 238] on div "helper . moveRight ( ) helper . build ( "rightArrow" ) helper . moveRight ( ) h…" at bounding box center [578, 223] width 227 height 255
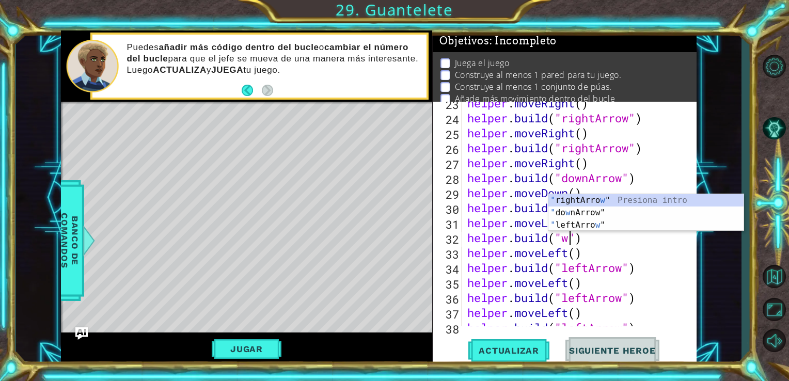
scroll to position [0, 4]
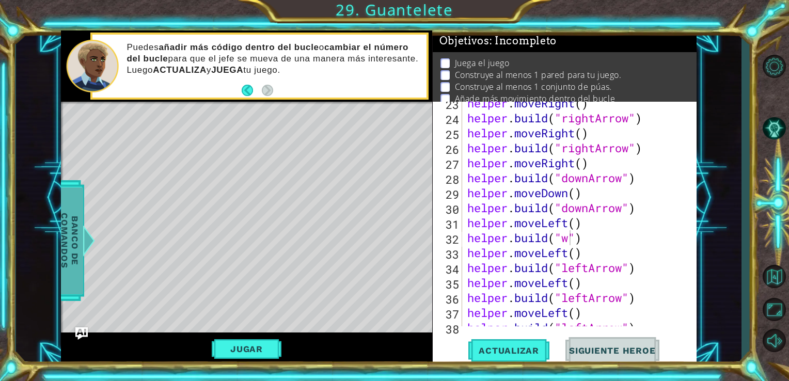
click at [77, 243] on span "Banco de comandos" at bounding box center [69, 240] width 27 height 107
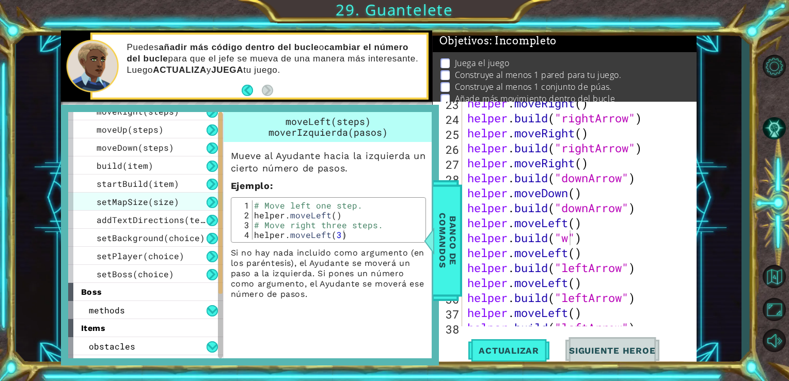
scroll to position [0, 0]
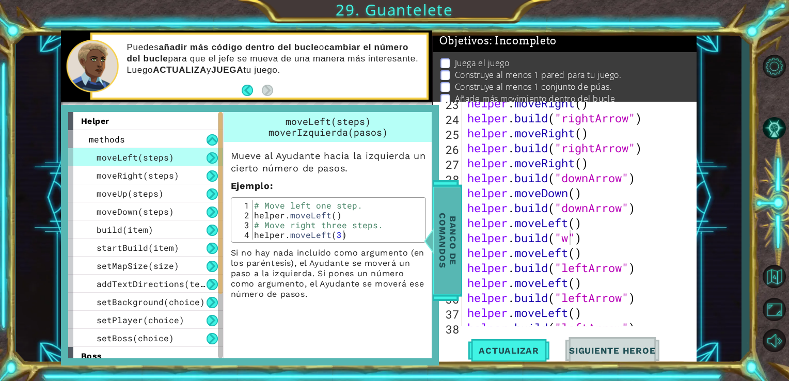
click at [455, 272] on span "Banco de comandos" at bounding box center [447, 240] width 27 height 107
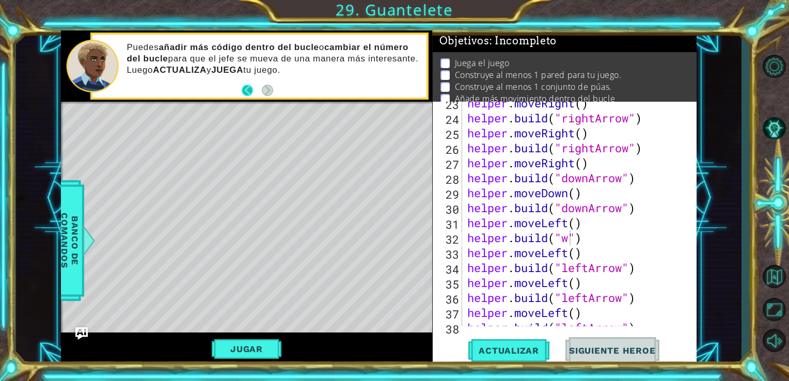
click at [249, 91] on button "Back" at bounding box center [252, 90] width 20 height 11
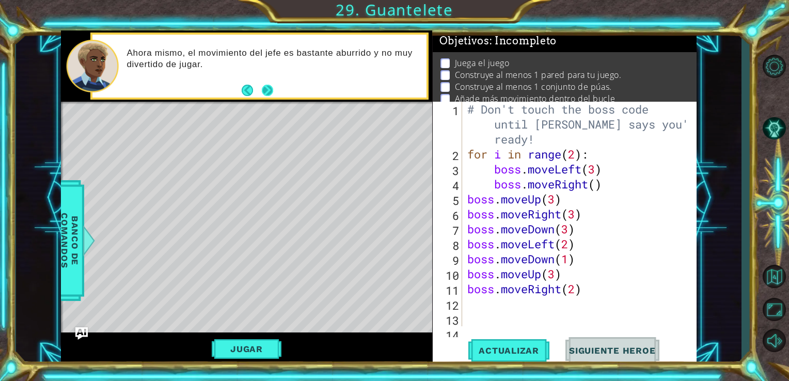
click at [268, 85] on button "Next" at bounding box center [267, 90] width 11 height 11
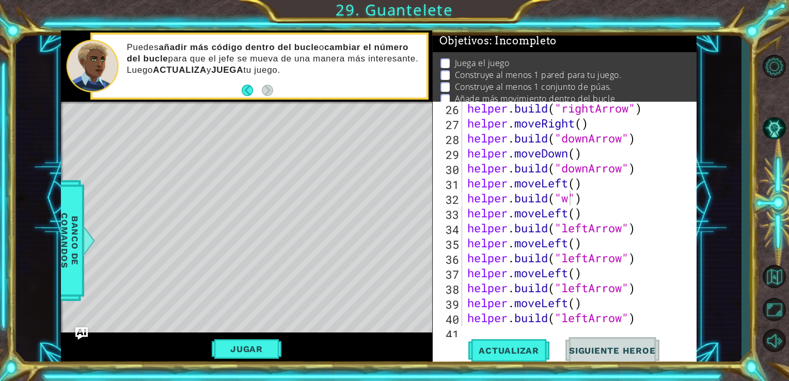
scroll to position [420, 0]
click at [570, 210] on div "helper . build ( "rightArrow" ) helper . moveRight ( ) helper . build ( "downAr…" at bounding box center [578, 228] width 227 height 255
click at [568, 195] on div "helper . build ( "rightArrow" ) helper . moveRight ( ) helper . build ( "downAr…" at bounding box center [578, 228] width 227 height 255
click at [505, 354] on span "Actualizar" at bounding box center [508, 350] width 81 height 10
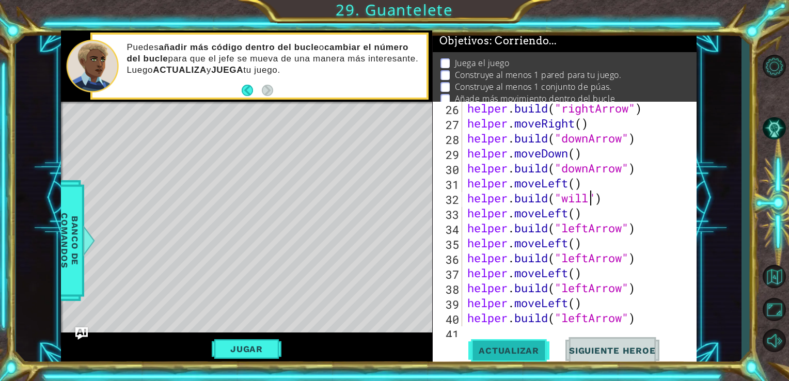
click at [506, 350] on span "Actualizar" at bounding box center [508, 350] width 81 height 10
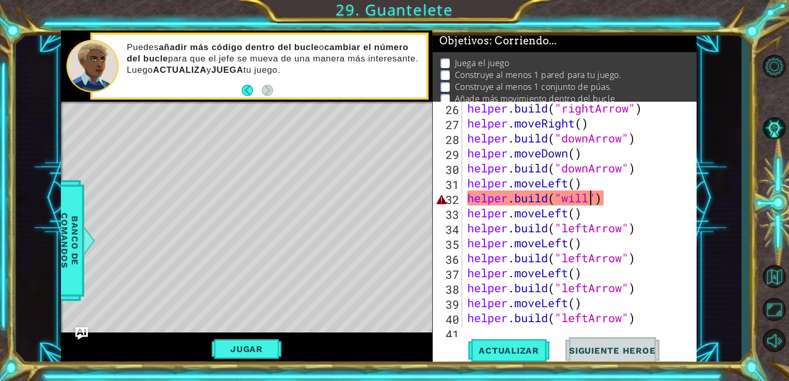
click at [593, 197] on div "helper . build ( "rightArrow" ) helper . moveRight ( ) helper . build ( "downAr…" at bounding box center [578, 228] width 227 height 255
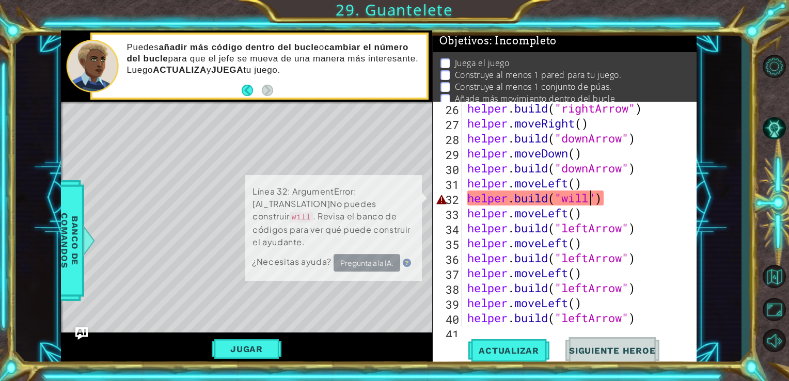
click at [614, 195] on div "helper . build ( "rightArrow" ) helper . moveRight ( ) helper . build ( "downAr…" at bounding box center [578, 228] width 227 height 255
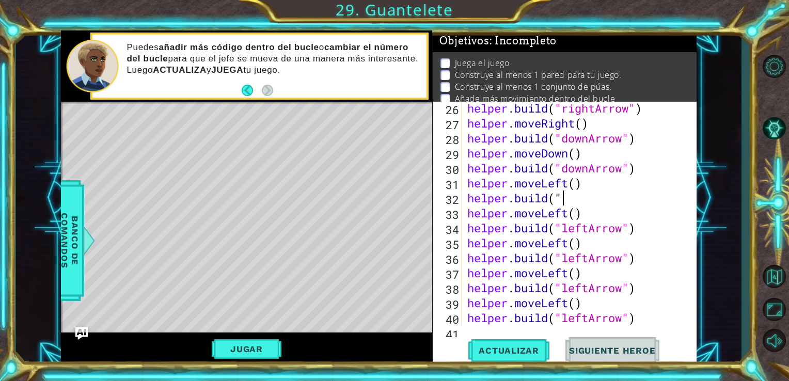
type textarea "h"
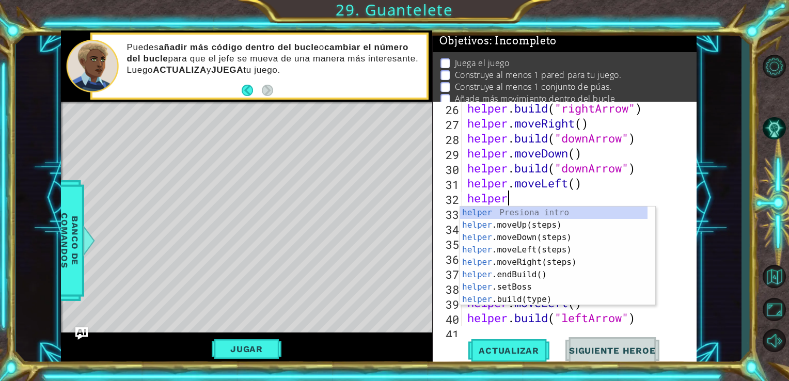
scroll to position [0, 1]
click at [541, 299] on div "helper Presiona intro helper .moveUp(steps) Presiona intro helper .moveDown(ste…" at bounding box center [553, 269] width 187 height 124
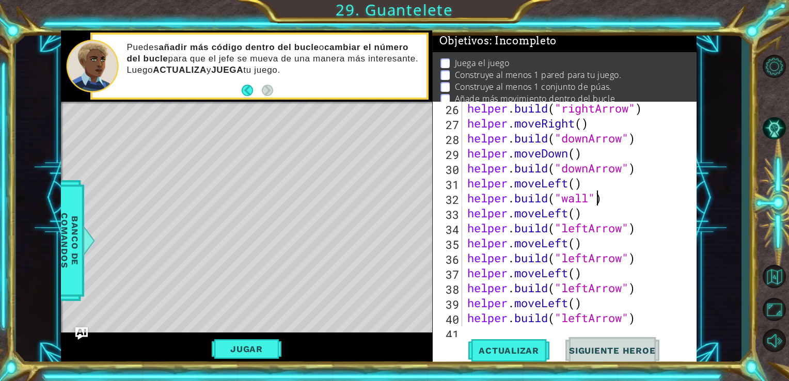
click at [593, 205] on div "helper . build ( "rightArrow" ) helper . moveRight ( ) helper . build ( "downAr…" at bounding box center [578, 228] width 227 height 255
click at [576, 218] on div "helper . build ( "rightArrow" ) helper . moveRight ( ) helper . build ( "downAr…" at bounding box center [578, 228] width 227 height 255
click at [582, 220] on div "helper . build ( "rightArrow" ) helper . moveRight ( ) helper . build ( "downAr…" at bounding box center [578, 228] width 227 height 255
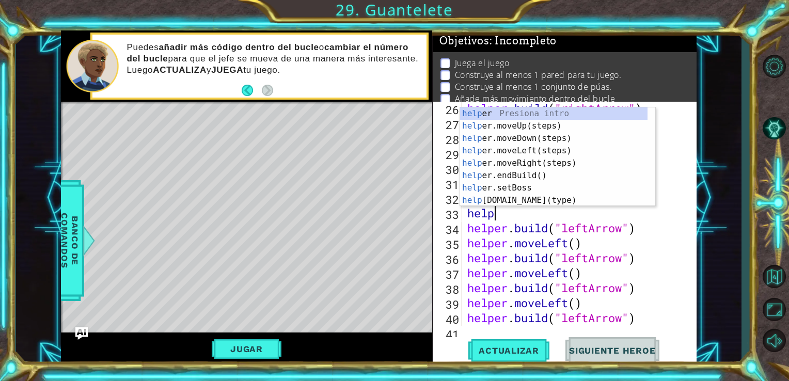
scroll to position [0, 0]
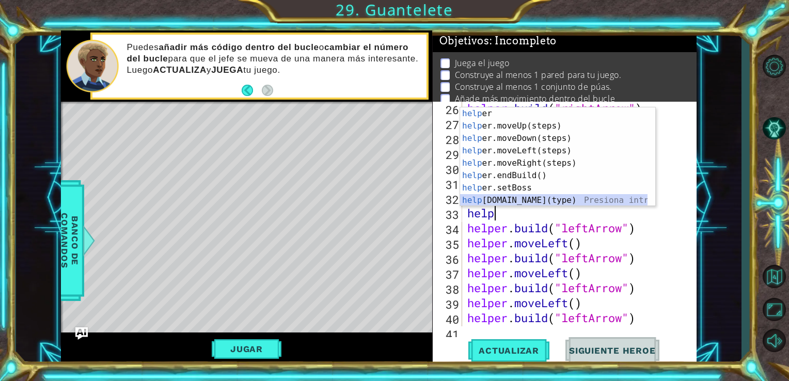
click at [477, 199] on div "help er Presiona intro help er.moveUp(steps) Presiona intro help er.moveDown(st…" at bounding box center [553, 169] width 187 height 124
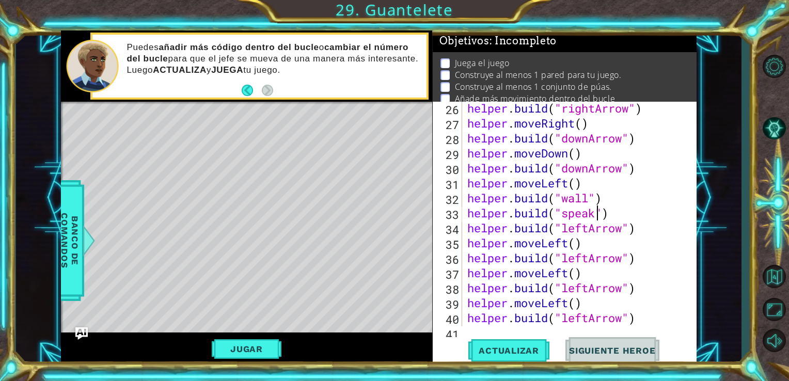
scroll to position [0, 6]
click at [528, 347] on span "Actualizar" at bounding box center [508, 350] width 81 height 10
click at [528, 360] on button "Actualizar" at bounding box center [508, 350] width 81 height 26
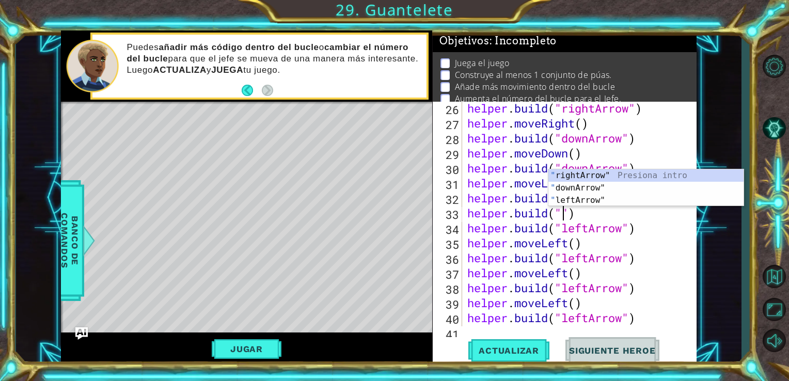
scroll to position [0, 4]
click at [583, 255] on div "helper . build ( "rightArrow" ) helper . moveRight ( ) helper . build ( "downAr…" at bounding box center [578, 228] width 227 height 255
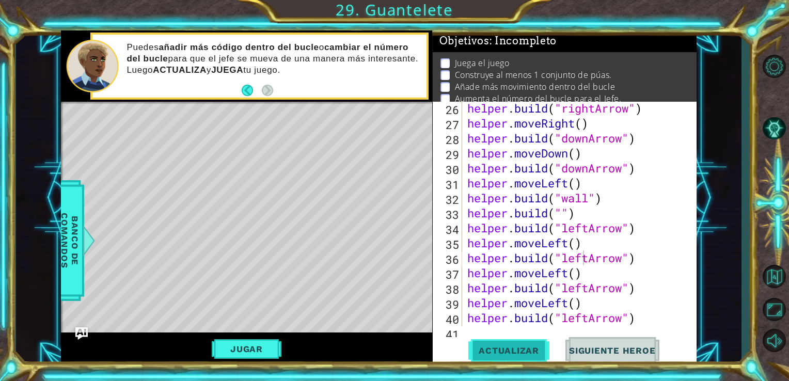
click at [492, 352] on span "Actualizar" at bounding box center [508, 350] width 81 height 10
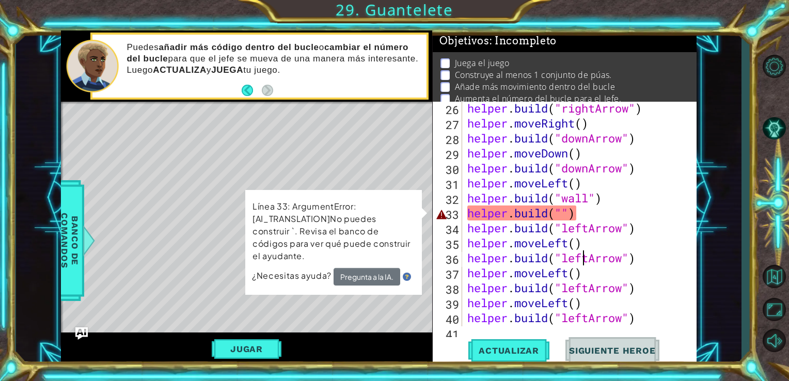
click at [578, 222] on div "helper . build ( "rightArrow" ) helper . moveRight ( ) helper . build ( "downAr…" at bounding box center [578, 228] width 227 height 255
click at [578, 216] on div "helper . build ( "rightArrow" ) helper . moveRight ( ) helper . build ( "downAr…" at bounding box center [578, 228] width 227 height 255
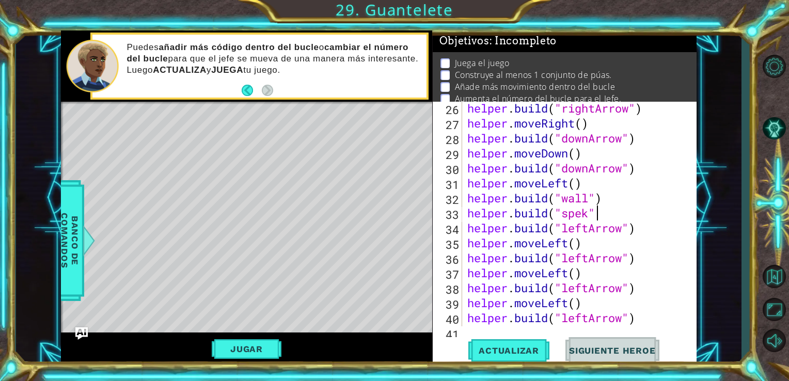
scroll to position [0, 5]
click at [529, 351] on span "Actualizar" at bounding box center [508, 350] width 81 height 10
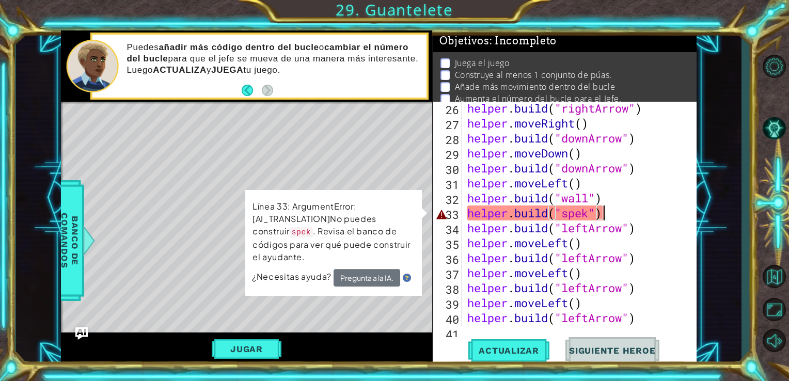
click at [401, 234] on p "Línea 33: ArgumentError:[AI_TRANSLATION]No puedes construir spek . Revisa el ba…" at bounding box center [333, 232] width 163 height 64
click at [516, 228] on div "helper . build ( "rightArrow" ) helper . moveRight ( ) helper . build ( "downAr…" at bounding box center [578, 228] width 227 height 255
type textarea "[DOMAIN_NAME]("leftArrow")"
click at [74, 218] on span "Banco de comandos" at bounding box center [69, 240] width 27 height 107
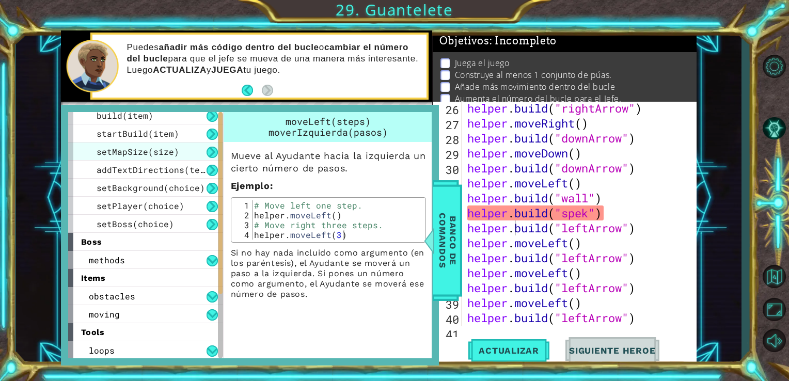
scroll to position [0, 0]
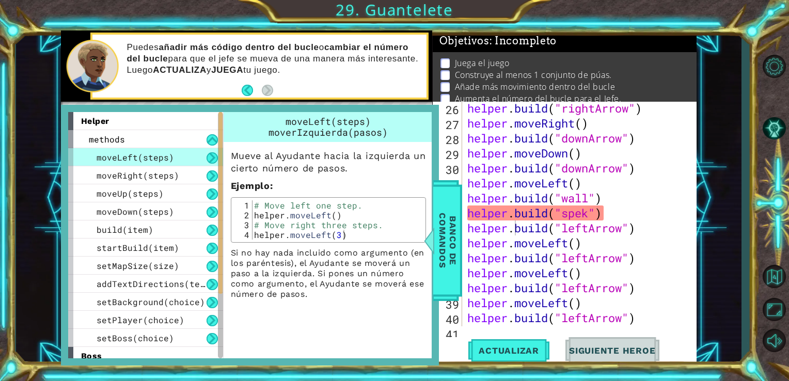
click at [287, 128] on span "moverIzquierda(pasos)" at bounding box center [327, 132] width 119 height 12
click at [291, 207] on div "# Move left one step. helper . moveLeft ( ) # Move right three steps. helper . …" at bounding box center [337, 229] width 171 height 59
click at [7, 176] on div "1 ההההההההההההההההההההההההההההההההההההההההההההההההההההההההההההההההההההההההההההה…" at bounding box center [394, 190] width 789 height 381
click at [229, 96] on div "Puedes añadir más código dentro del bucle o cambiar el número del bucle para qu…" at bounding box center [272, 66] width 307 height 59
click at [242, 92] on button "Back" at bounding box center [252, 90] width 20 height 11
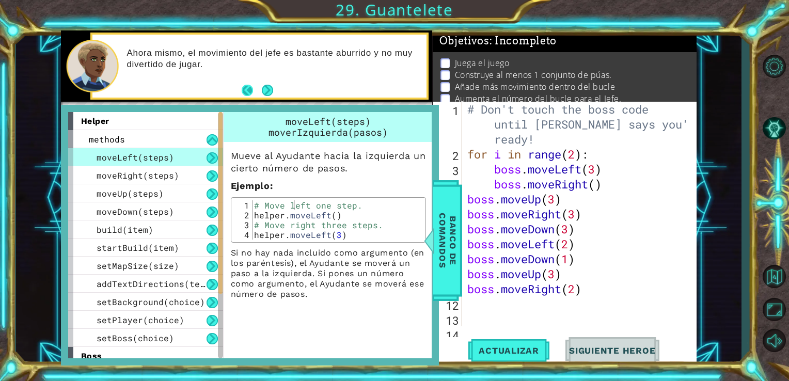
click at [248, 91] on button "Back" at bounding box center [252, 90] width 20 height 11
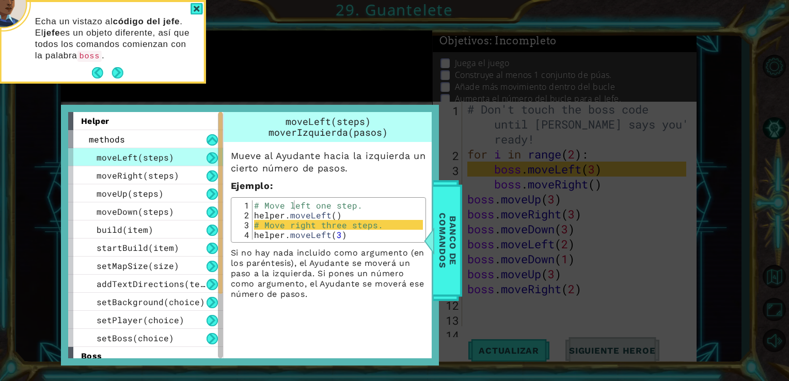
click at [89, 60] on code "boss" at bounding box center [89, 56] width 25 height 11
click at [95, 72] on button "Back" at bounding box center [102, 72] width 20 height 11
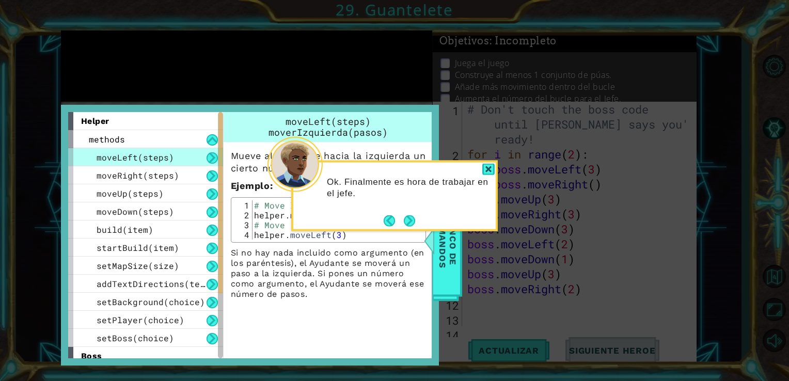
type textarea "helper.moveLeft(3)"
click at [390, 232] on div "# Move left one step. helper . moveLeft ( ) # Move right three steps. helper . …" at bounding box center [337, 229] width 171 height 59
click at [390, 213] on footer at bounding box center [399, 220] width 31 height 15
click at [391, 220] on button "Back" at bounding box center [394, 220] width 20 height 11
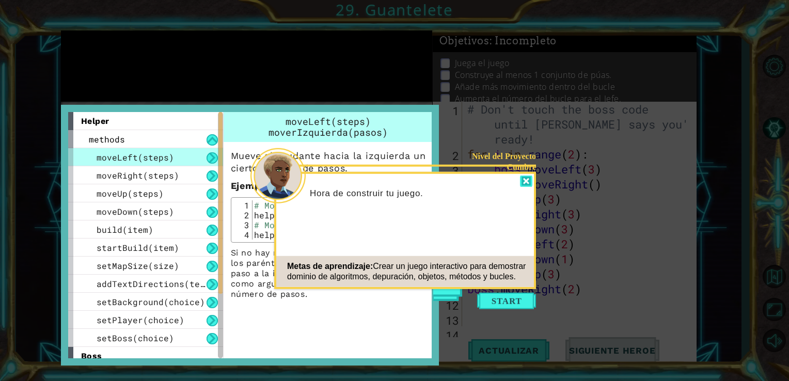
click at [523, 176] on div at bounding box center [526, 182] width 12 height 12
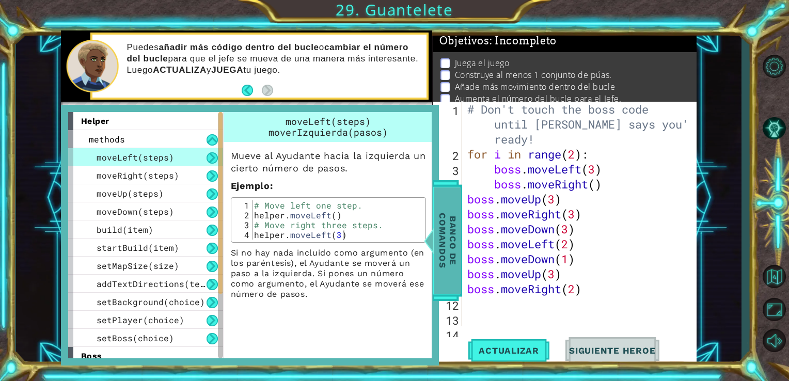
click at [448, 225] on span "Banco de comandos" at bounding box center [447, 240] width 27 height 107
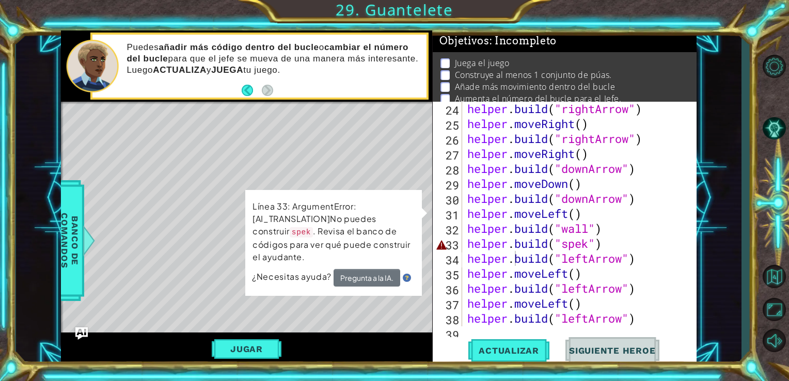
scroll to position [413, 0]
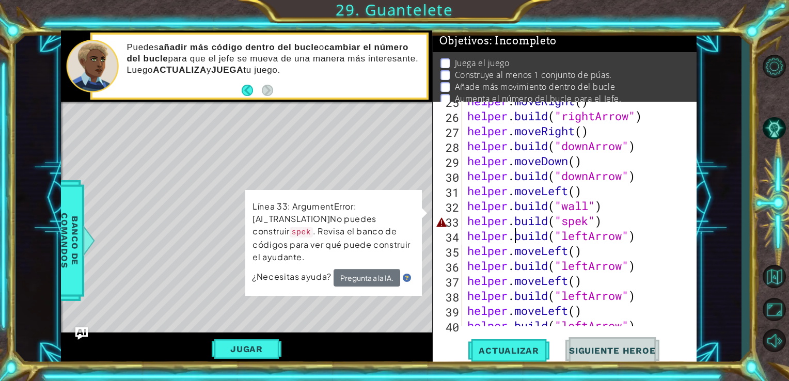
click at [587, 220] on div "helper . moveRight ( ) helper . build ( "rightArrow" ) helper . moveRight ( ) h…" at bounding box center [578, 220] width 227 height 255
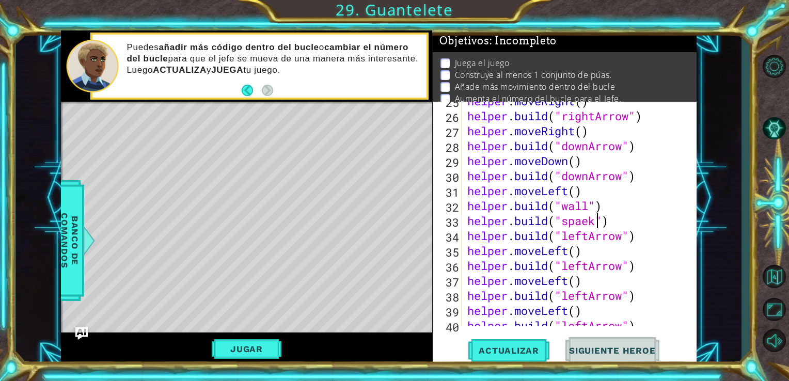
scroll to position [0, 6]
click at [536, 344] on button "Actualizar" at bounding box center [508, 350] width 81 height 26
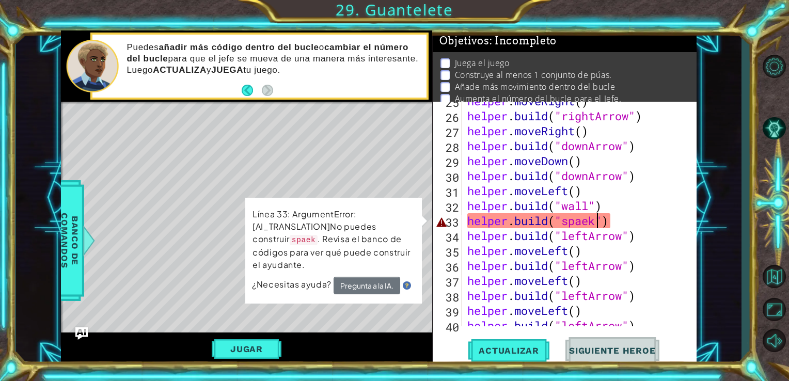
click at [631, 217] on div "helper . moveRight ( ) helper . build ( "rightArrow" ) helper . moveRight ( ) h…" at bounding box center [578, 220] width 227 height 255
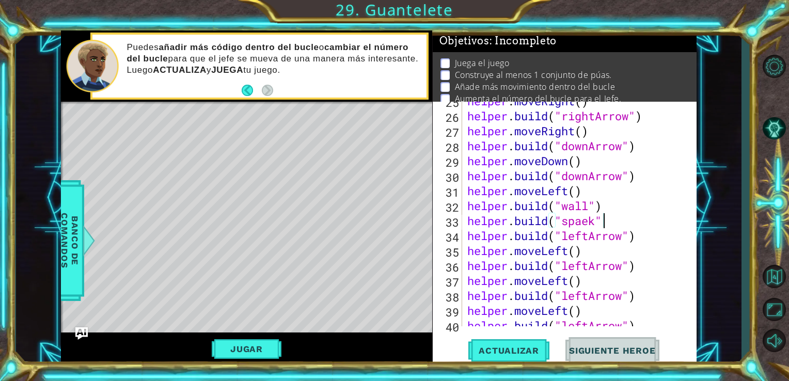
scroll to position [0, 5]
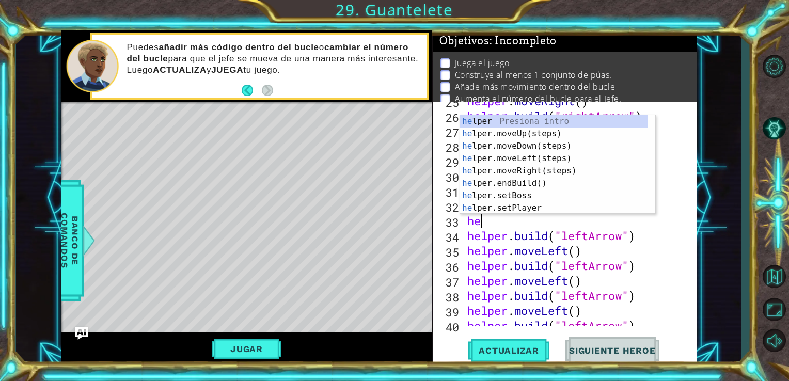
type textarea "h"
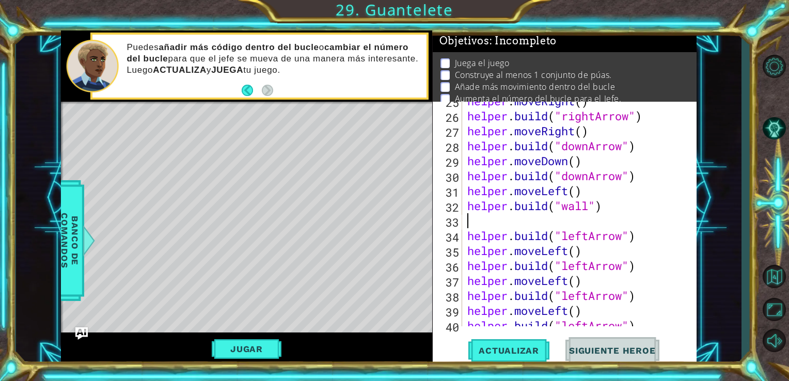
type textarea "[DOMAIN_NAME]("wall")"
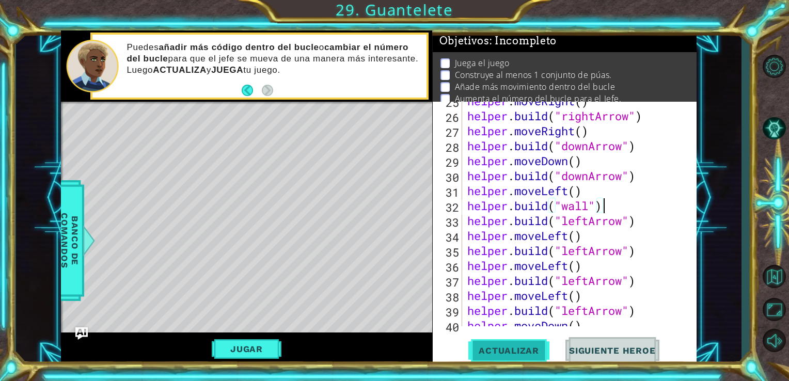
click at [517, 355] on span "Actualizar" at bounding box center [508, 350] width 81 height 10
click at [509, 344] on button "Actualizar" at bounding box center [508, 350] width 81 height 26
click at [274, 352] on button "Jugar" at bounding box center [247, 349] width 70 height 20
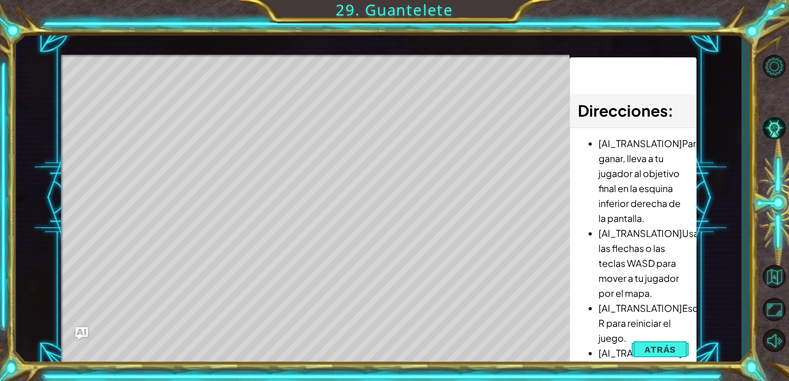
click at [125, 97] on div "Level Map" at bounding box center [299, 207] width 477 height 304
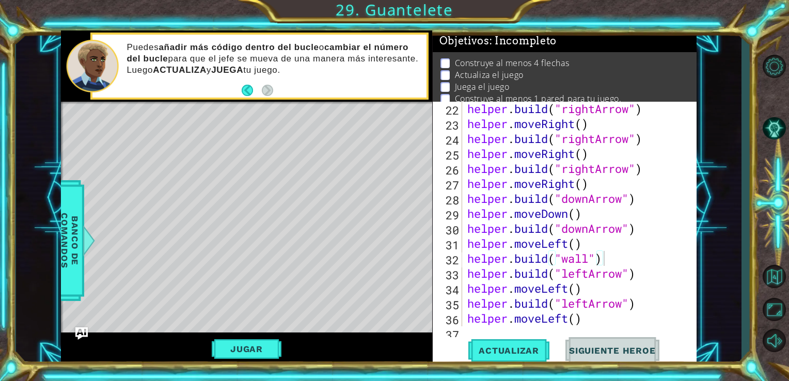
scroll to position [359, 0]
click at [610, 262] on div "helper . build ( "rightArrow" ) helper . moveRight ( ) helper . build ( "rightA…" at bounding box center [578, 228] width 227 height 255
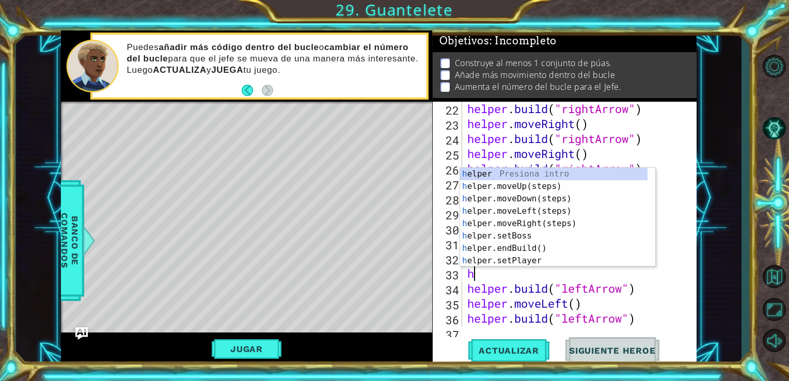
type textarea "he"
click at [542, 210] on div "he lper Presiona intro he lper.moveUp(steps) Presiona intro he lper.moveDown(st…" at bounding box center [553, 230] width 187 height 124
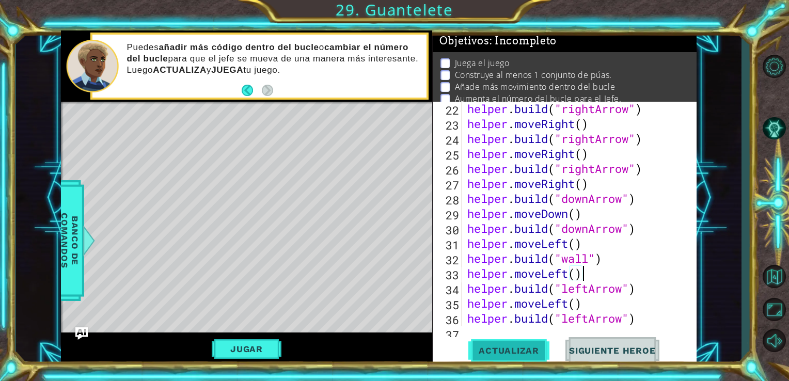
click at [505, 351] on span "Actualizar" at bounding box center [508, 350] width 81 height 10
click at [273, 352] on button "Jugar" at bounding box center [247, 349] width 70 height 20
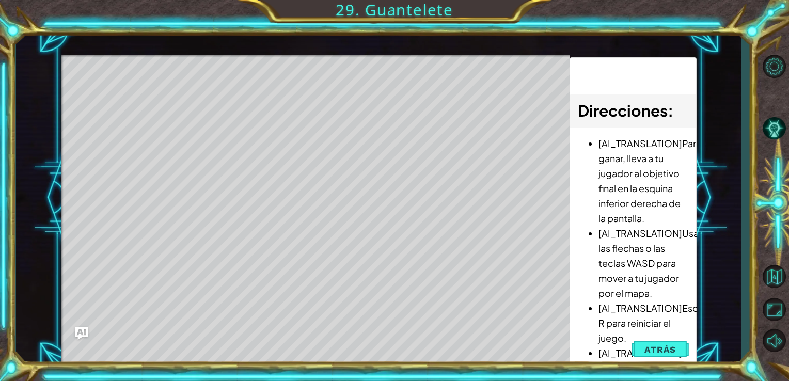
click at [140, 113] on div "Level Map" at bounding box center [299, 207] width 477 height 304
click at [123, 88] on div "Level Map" at bounding box center [299, 207] width 477 height 304
drag, startPoint x: 123, startPoint y: 88, endPoint x: 167, endPoint y: 102, distance: 46.2
click at [176, 106] on div "Level Map" at bounding box center [299, 207] width 477 height 304
click at [150, 98] on div "Level Map" at bounding box center [299, 207] width 477 height 304
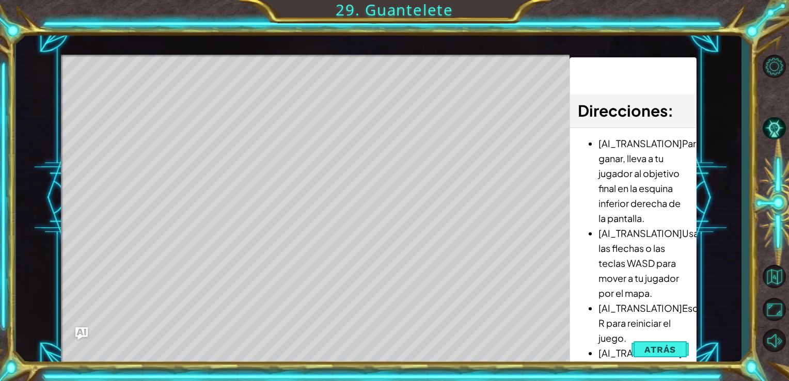
click at [150, 98] on div "Level Map" at bounding box center [299, 207] width 477 height 304
click at [655, 350] on span "Atrás" at bounding box center [659, 349] width 31 height 10
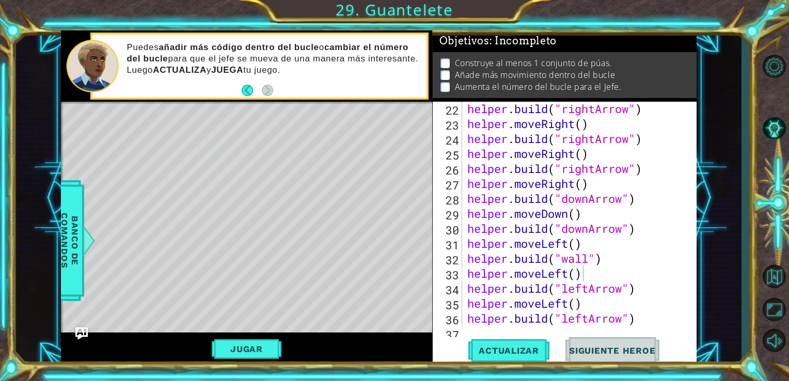
drag, startPoint x: 696, startPoint y: 216, endPoint x: 686, endPoint y: 250, distance: 36.0
click at [686, 250] on div "helper.moveLeft() 22 23 24 25 26 27 28 29 30 31 32 33 34 35 36 37 38 helper . b…" at bounding box center [565, 234] width 264 height 264
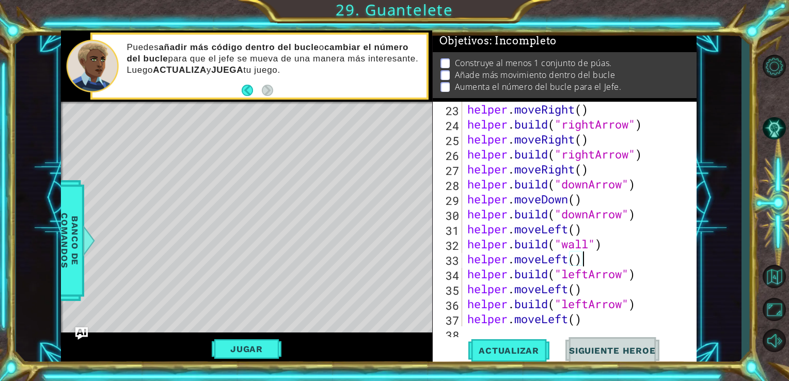
scroll to position [370, 0]
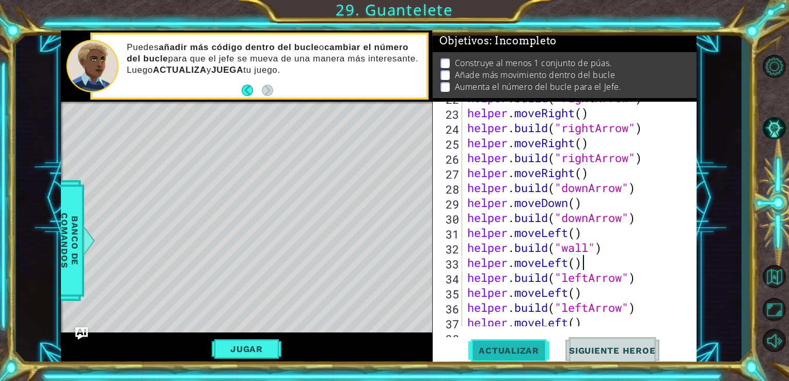
click at [511, 355] on span "Actualizar" at bounding box center [508, 350] width 81 height 10
click at [532, 347] on span "Actualizar" at bounding box center [508, 350] width 81 height 10
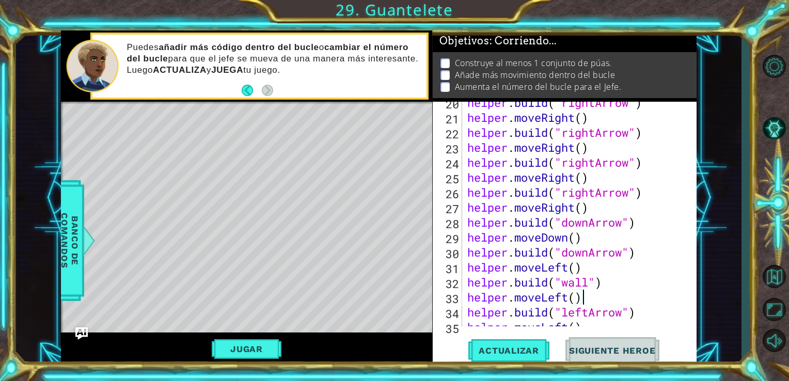
scroll to position [339, 0]
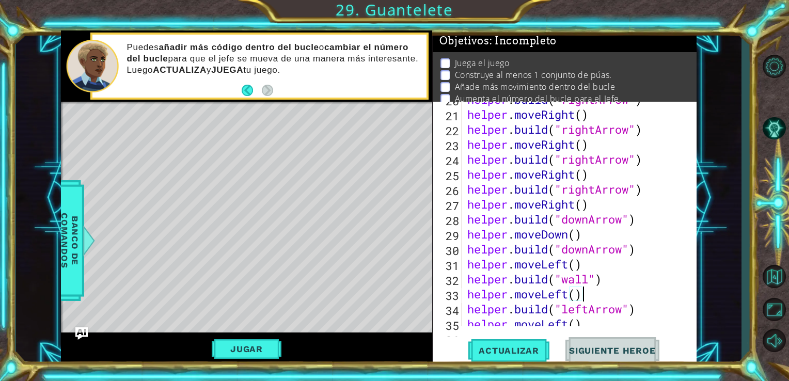
click at [601, 282] on div "helper . build ( "rightArrow" ) helper . moveRight ( ) helper . build ( "rightA…" at bounding box center [578, 219] width 227 height 255
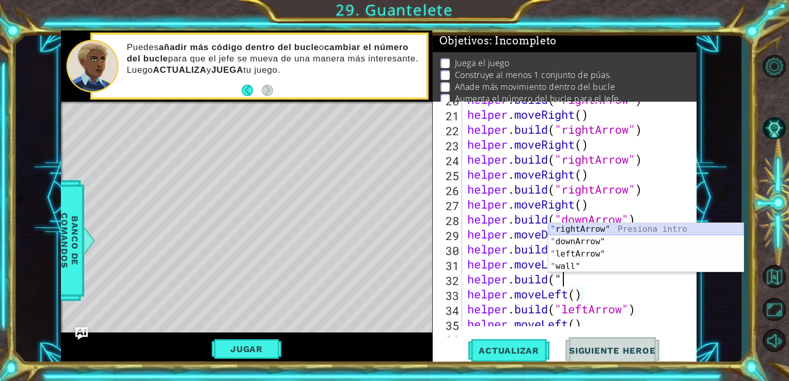
drag, startPoint x: 613, startPoint y: 226, endPoint x: 632, endPoint y: 224, distance: 19.2
click at [632, 224] on div "" rightArrow" Presiona intro " downArrow" Presiona intro " leftArrow" Presiona …" at bounding box center [645, 260] width 195 height 74
click at [577, 257] on div "" rightArrow" Presiona intro " downArrow" Presiona intro " leftArrow" Presiona …" at bounding box center [645, 260] width 195 height 74
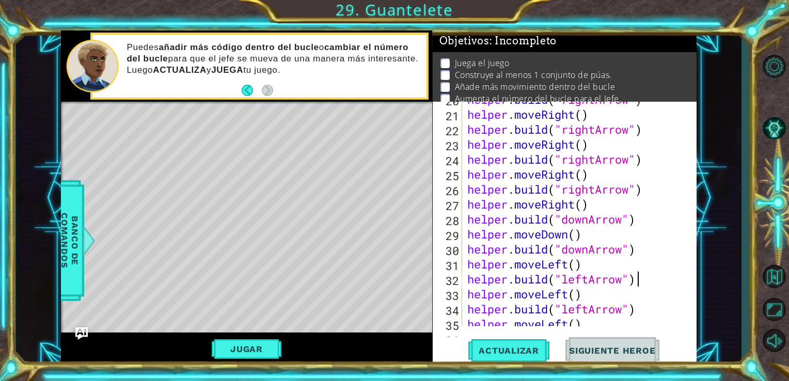
scroll to position [0, 7]
click at [502, 344] on button "Actualizar" at bounding box center [508, 350] width 81 height 26
click at [483, 344] on button "Actualizar" at bounding box center [508, 350] width 81 height 26
click at [485, 357] on button "Actualizar" at bounding box center [508, 350] width 81 height 26
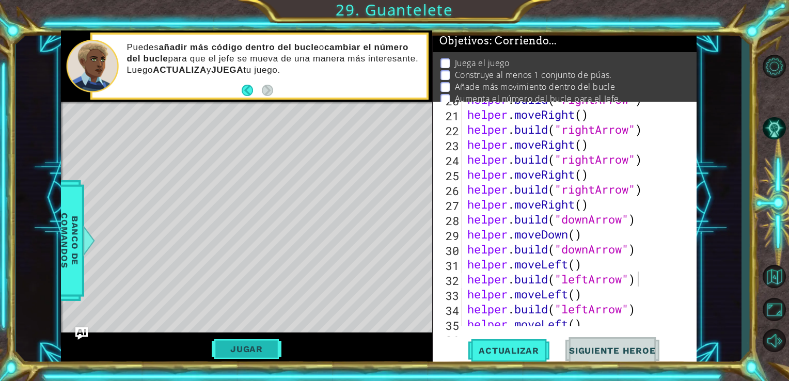
click at [248, 355] on button "Jugar" at bounding box center [247, 349] width 70 height 20
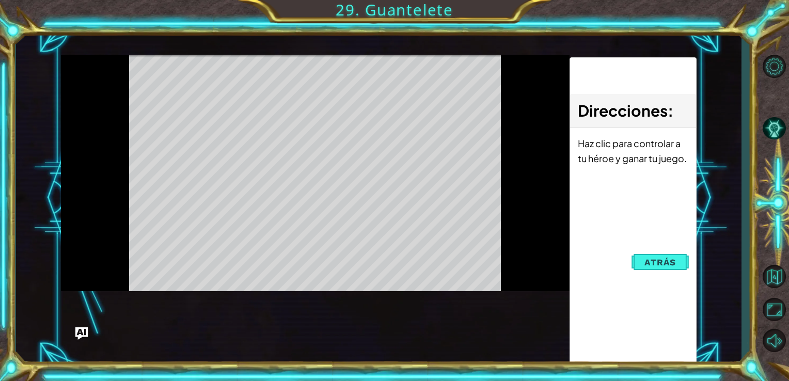
click at [401, 137] on div "Level Map" at bounding box center [299, 207] width 477 height 304
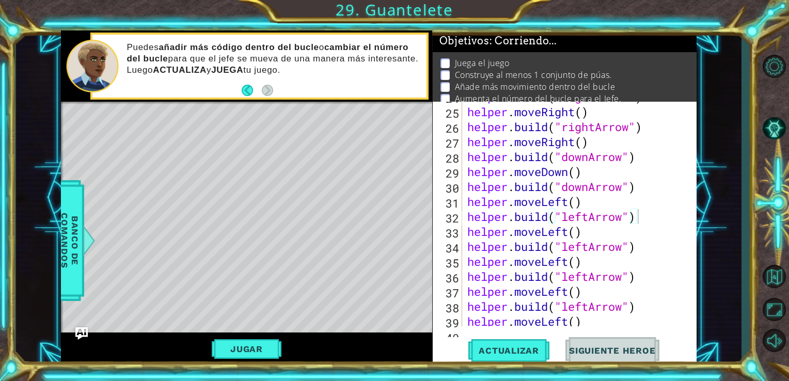
scroll to position [401, 0]
click at [508, 352] on span "Actualizar" at bounding box center [508, 350] width 81 height 10
click at [238, 354] on button "Jugar" at bounding box center [247, 349] width 70 height 20
click at [222, 346] on button "Jugar" at bounding box center [247, 349] width 70 height 20
click at [347, 239] on div "Level Map" at bounding box center [299, 254] width 477 height 304
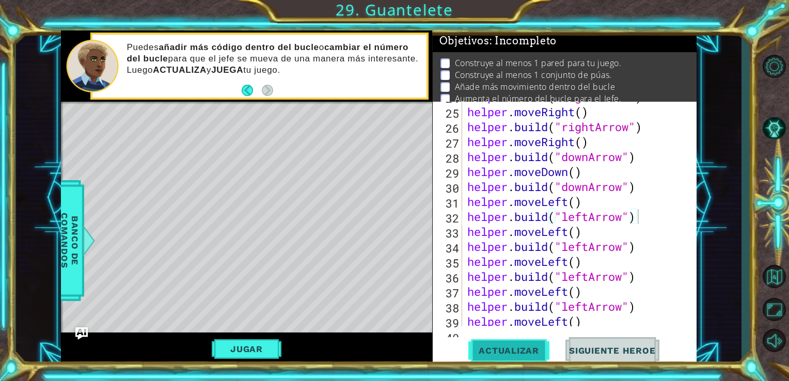
click at [480, 354] on span "Actualizar" at bounding box center [508, 350] width 81 height 10
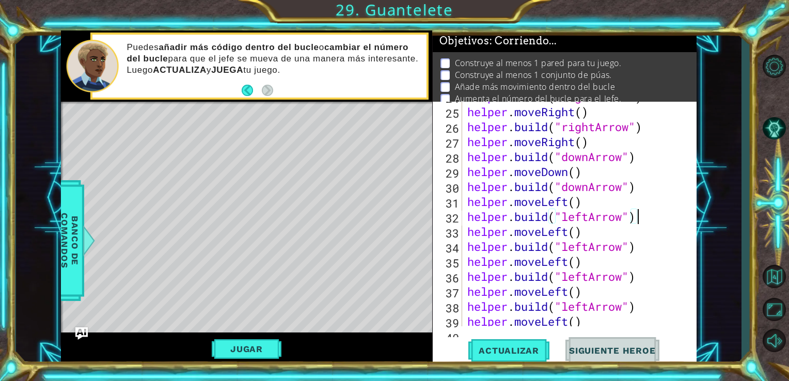
click at [398, 267] on div "Level Map" at bounding box center [299, 254] width 477 height 304
click at [389, 261] on div "Level Map" at bounding box center [299, 254] width 477 height 304
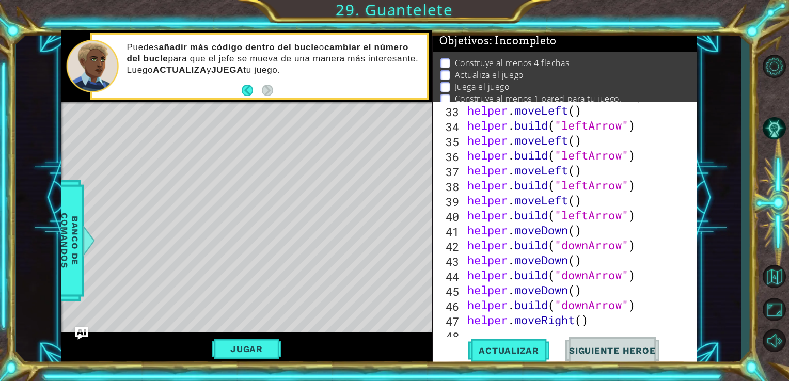
scroll to position [523, 0]
click at [620, 351] on span "Siguiente Heroe" at bounding box center [612, 350] width 107 height 10
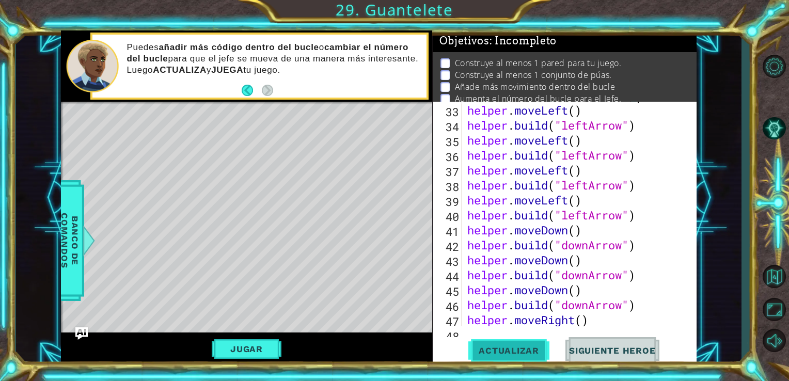
click at [493, 348] on span "Actualizar" at bounding box center [508, 350] width 81 height 10
click at [234, 339] on div "Jugar" at bounding box center [247, 350] width 372 height 34
click at [235, 342] on button "Jugar" at bounding box center [247, 349] width 70 height 20
click at [235, 342] on div "helper methods moveLeft(steps) moveRight(steps) moveUp(steps) moveDown(steps) b…" at bounding box center [379, 197] width 636 height 335
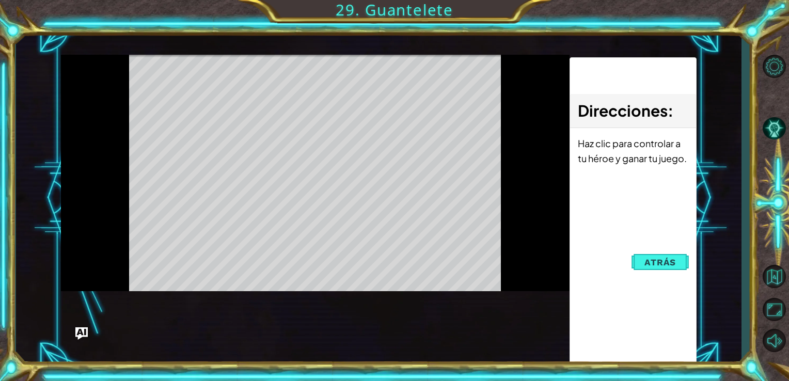
click at [454, 217] on div "Level Map" at bounding box center [299, 207] width 477 height 304
click at [646, 254] on button "Atrás" at bounding box center [659, 262] width 57 height 21
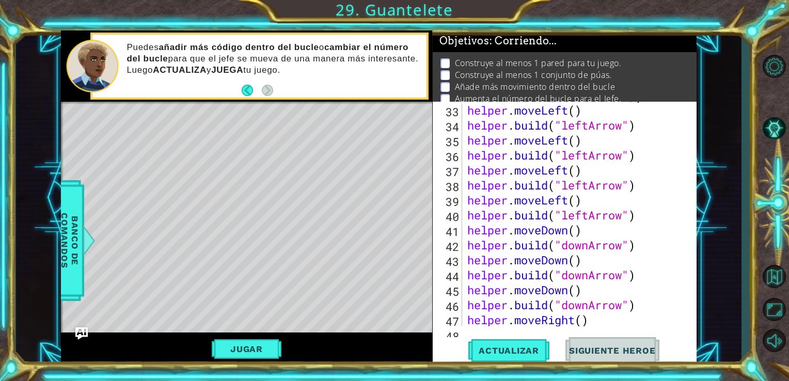
click at [646, 254] on div "helper . build ( "leftArrow" ) helper . moveLeft ( ) helper . build ( "leftArro…" at bounding box center [578, 215] width 227 height 255
click at [522, 349] on span "Actualizar" at bounding box center [508, 350] width 81 height 10
drag, startPoint x: 522, startPoint y: 349, endPoint x: 415, endPoint y: 290, distance: 122.0
click at [372, 283] on div "Level Map" at bounding box center [299, 254] width 477 height 304
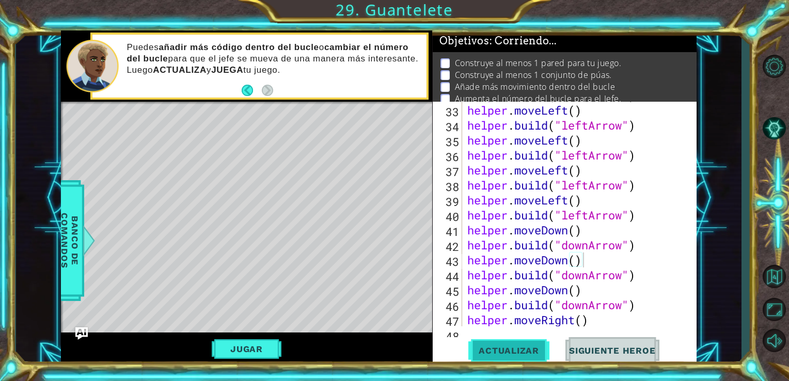
click at [510, 351] on span "Actualizar" at bounding box center [508, 350] width 81 height 10
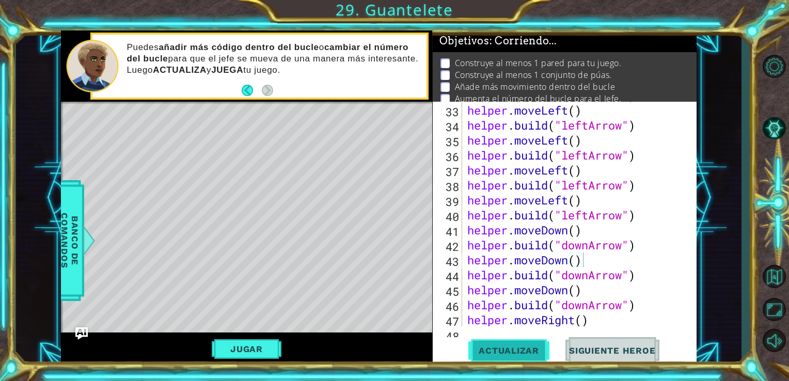
click at [510, 351] on span "Actualizar" at bounding box center [508, 350] width 81 height 10
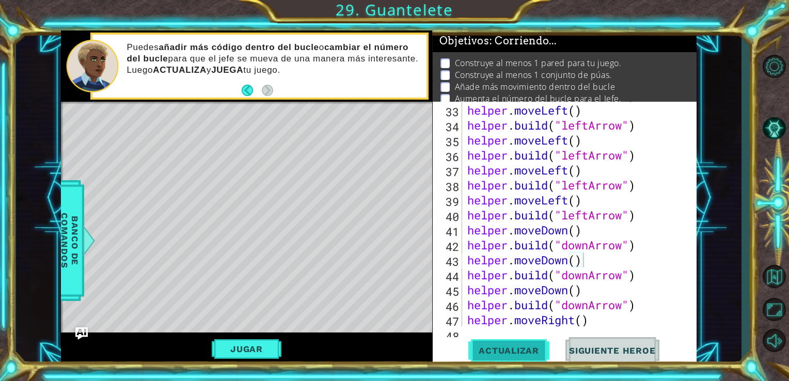
click at [470, 353] on span "Actualizar" at bounding box center [508, 350] width 81 height 10
click at [249, 348] on button "Jugar" at bounding box center [247, 349] width 70 height 20
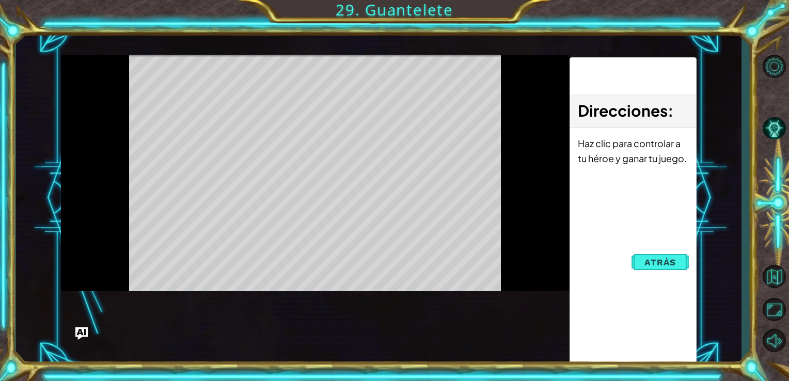
click at [262, 311] on div "helper methods moveLeft(steps) moveRight(steps) moveUp(steps) moveDown(steps) b…" at bounding box center [379, 197] width 636 height 335
click at [223, 107] on div "Level Map" at bounding box center [299, 207] width 477 height 304
click at [446, 242] on div "Level Map" at bounding box center [299, 207] width 477 height 304
click at [625, 170] on div "Haz clic para controlar a tu héroe y ganar tu juego." at bounding box center [633, 154] width 126 height 53
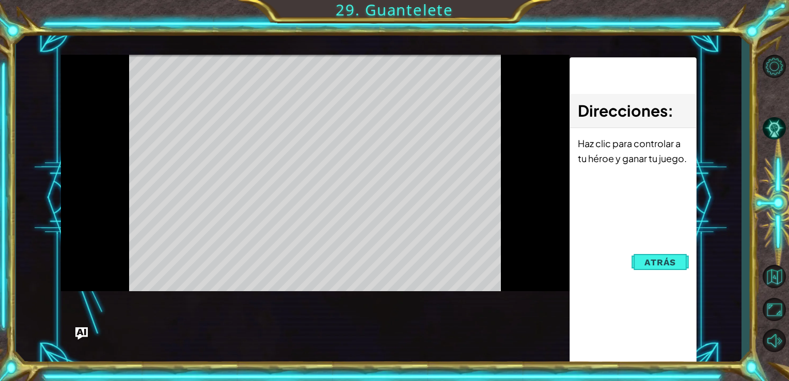
click at [625, 170] on div "Haz clic para controlar a tu héroe y ganar tu juego." at bounding box center [633, 154] width 126 height 53
click at [404, 212] on div "Level Map" at bounding box center [299, 207] width 477 height 304
click at [634, 265] on button "Atrás" at bounding box center [659, 262] width 57 height 21
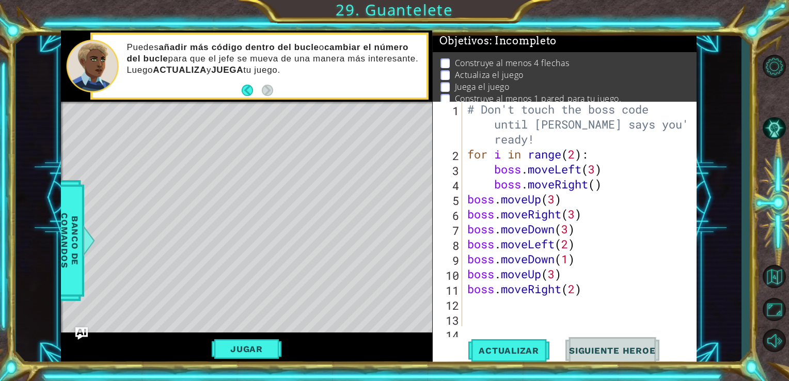
scroll to position [0, 0]
click at [463, 104] on div "helper.moveDown() 1 2 3 4 5 6 7 8 9 10 11 12 13 14 # Don't touch the boss code …" at bounding box center [564, 214] width 262 height 225
drag, startPoint x: 466, startPoint y: 108, endPoint x: 523, endPoint y: 239, distance: 142.0
click at [529, 249] on div "# Don't touch the boss code until [PERSON_NAME] says you're ready! for i in ran…" at bounding box center [578, 251] width 227 height 299
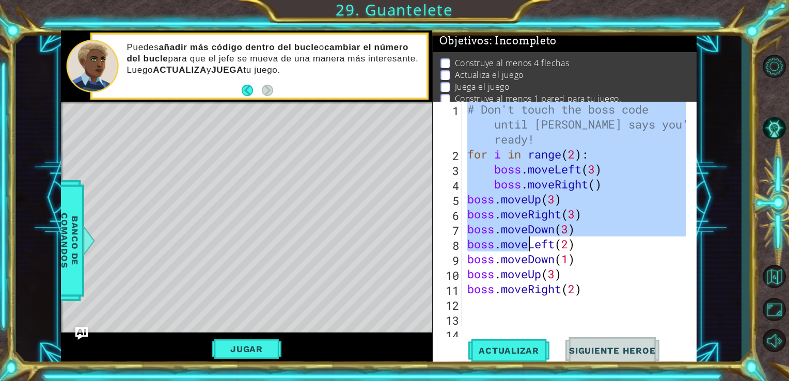
click at [515, 247] on div "# Don't touch the boss code until [PERSON_NAME] says you're ready! for i in ran…" at bounding box center [576, 214] width 222 height 225
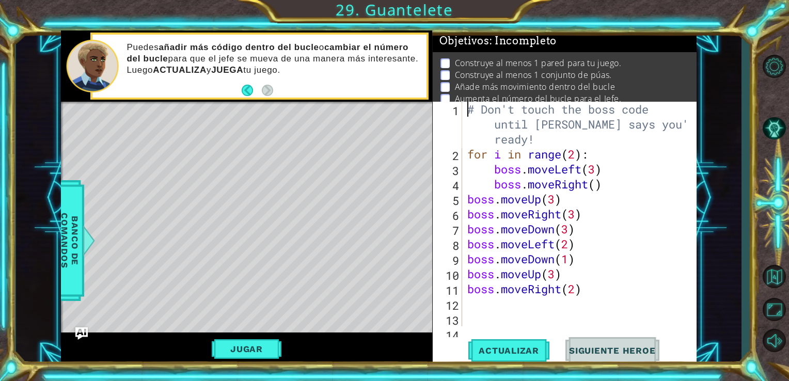
drag, startPoint x: 475, startPoint y: 125, endPoint x: 574, endPoint y: 283, distance: 186.5
click at [574, 283] on div "# Don't touch the boss code until [PERSON_NAME] says you're ready! for i in ran…" at bounding box center [576, 214] width 222 height 225
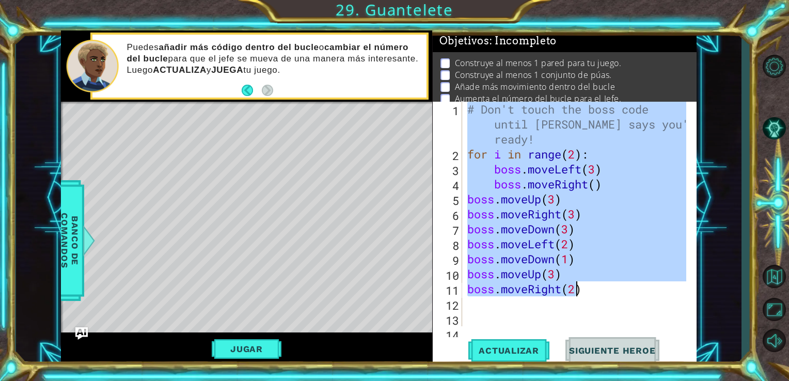
click at [507, 199] on div "# Don't touch the boss code until [PERSON_NAME] says you're ready! for i in ran…" at bounding box center [576, 214] width 222 height 225
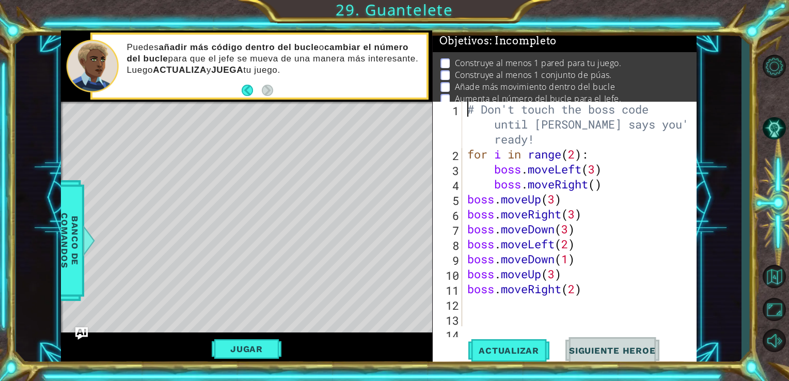
drag, startPoint x: 467, startPoint y: 108, endPoint x: 607, endPoint y: 129, distance: 141.4
click at [607, 129] on div "# Don't touch the boss code until [PERSON_NAME] says you're ready! for i in ran…" at bounding box center [578, 251] width 227 height 299
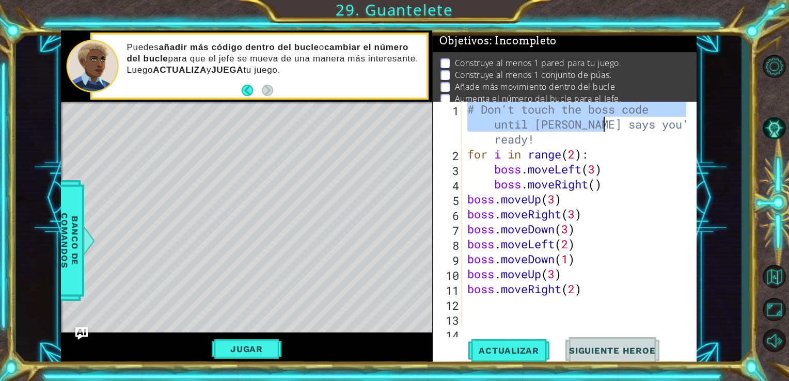
click at [763, 168] on div at bounding box center [774, 202] width 30 height 116
click at [621, 202] on div "# Don't touch the boss code until [PERSON_NAME] says you're ready! for i in ran…" at bounding box center [578, 251] width 227 height 299
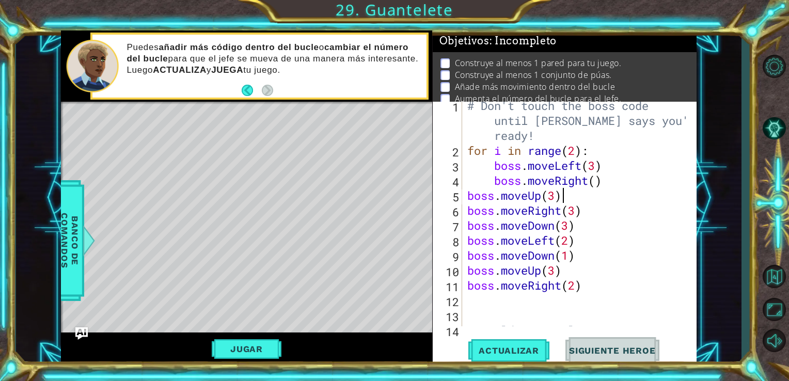
scroll to position [6, 0]
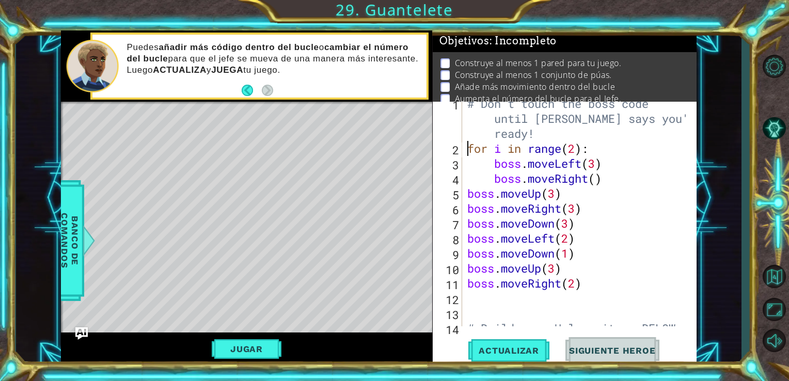
drag, startPoint x: 466, startPoint y: 148, endPoint x: 538, endPoint y: 228, distance: 107.8
click at [547, 230] on div "# Don't touch the boss code until [PERSON_NAME] says you're ready! for i in ran…" at bounding box center [578, 245] width 227 height 299
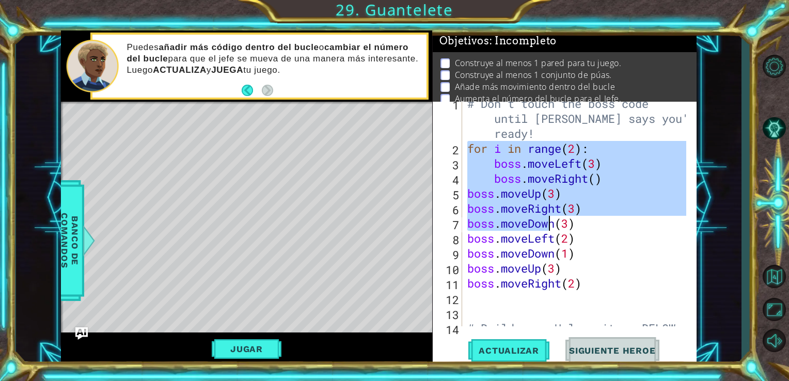
click at [580, 285] on div "# Don't touch the boss code until [PERSON_NAME] says you're ready! for i in ran…" at bounding box center [578, 245] width 227 height 299
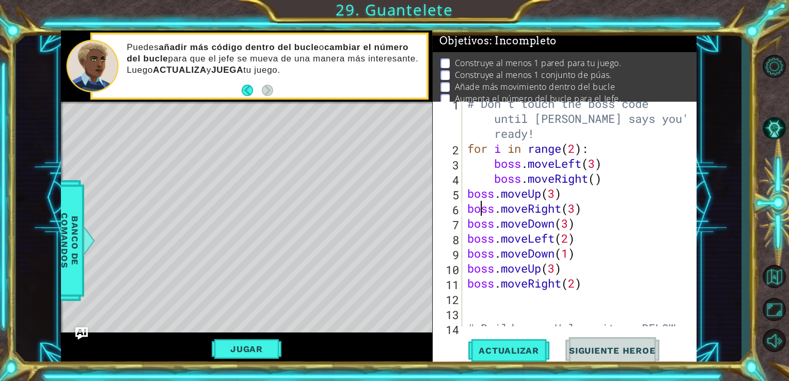
drag, startPoint x: 497, startPoint y: 230, endPoint x: 517, endPoint y: 251, distance: 28.5
click at [517, 251] on div "# Don't touch the boss code until [PERSON_NAME] says you're ready! for i in ran…" at bounding box center [578, 245] width 227 height 299
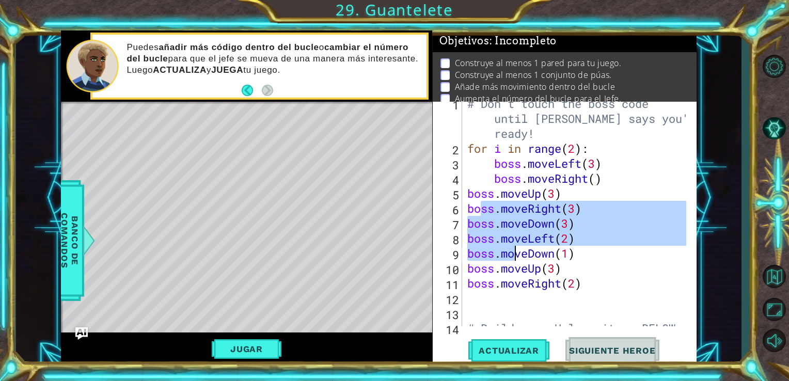
click at [464, 157] on div "boss.moveLeft(2) boss.moveDown(1) 1 2 3 4 5 6 7 8 9 10 11 12 13 14 15 # Don't t…" at bounding box center [564, 214] width 262 height 225
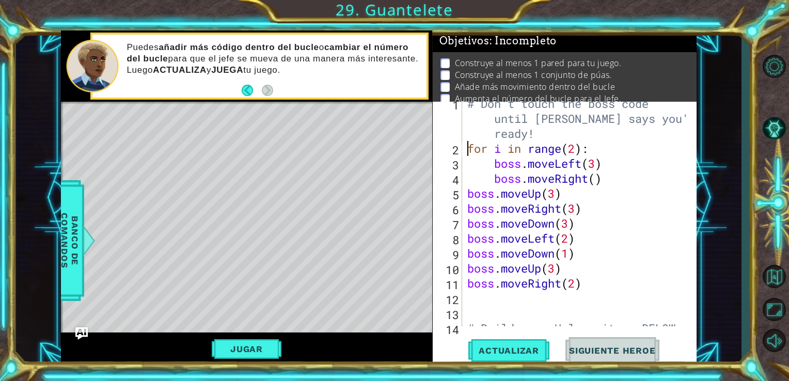
drag, startPoint x: 468, startPoint y: 149, endPoint x: 506, endPoint y: 231, distance: 90.6
click at [506, 231] on div "# Don't touch the boss code until [PERSON_NAME] says you're ready! for i in ran…" at bounding box center [578, 245] width 227 height 299
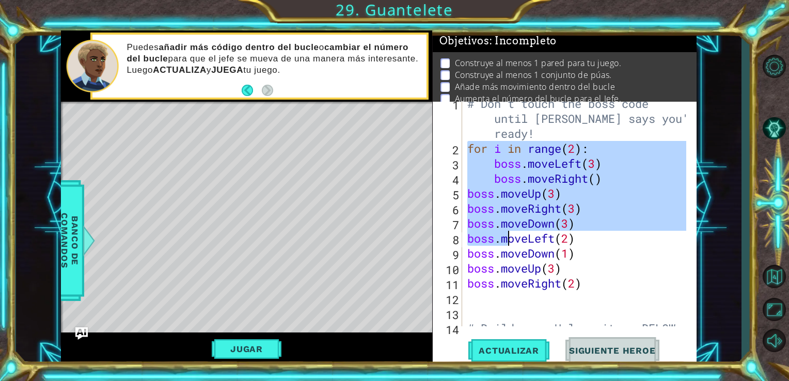
click at [565, 250] on div "# Don't touch the boss code until [PERSON_NAME] says you're ready! for i in ran…" at bounding box center [578, 245] width 227 height 299
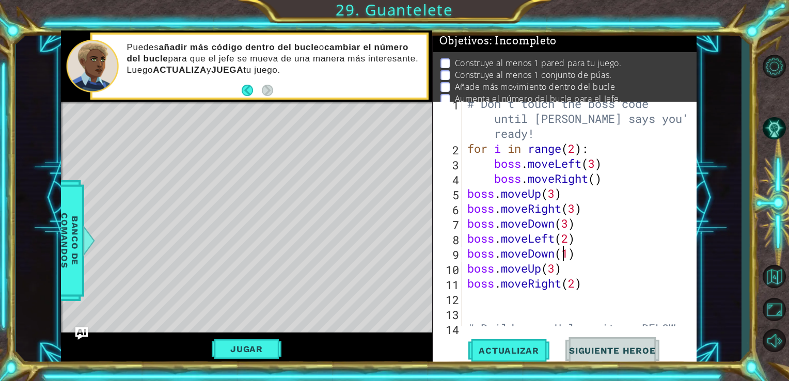
type textarea "boss.moveDown(1)"
click at [534, 342] on button "Actualizar" at bounding box center [508, 350] width 81 height 26
drag, startPoint x: 695, startPoint y: 154, endPoint x: 682, endPoint y: 166, distance: 17.6
click at [687, 178] on div "boss.moveDown(1) 1 2 3 4 5 6 7 8 9 10 11 12 13 14 15 # Don't touch the boss cod…" at bounding box center [565, 234] width 264 height 264
click at [637, 70] on li "Construye al menos 1 conjunto de púas." at bounding box center [565, 75] width 251 height 12
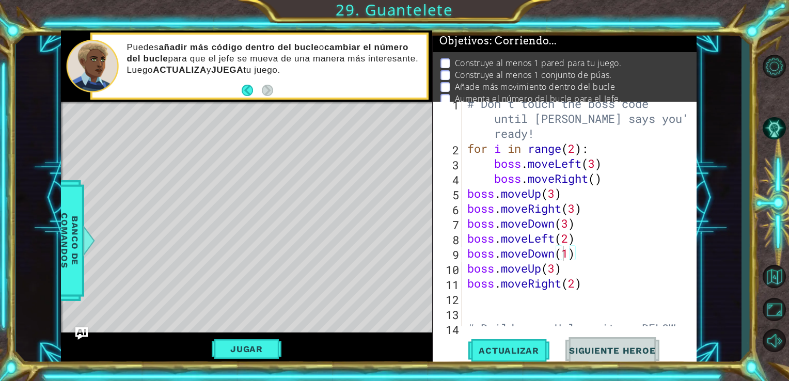
click at [686, 61] on div "Construye al menos 1 pared para tu juego. Construye al menos 1 conjunto de púas…" at bounding box center [565, 81] width 264 height 58
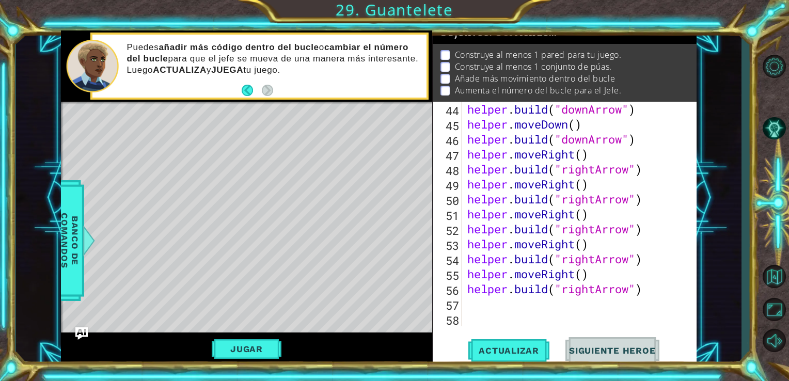
scroll to position [688, 0]
click at [267, 342] on button "Jugar" at bounding box center [247, 349] width 70 height 20
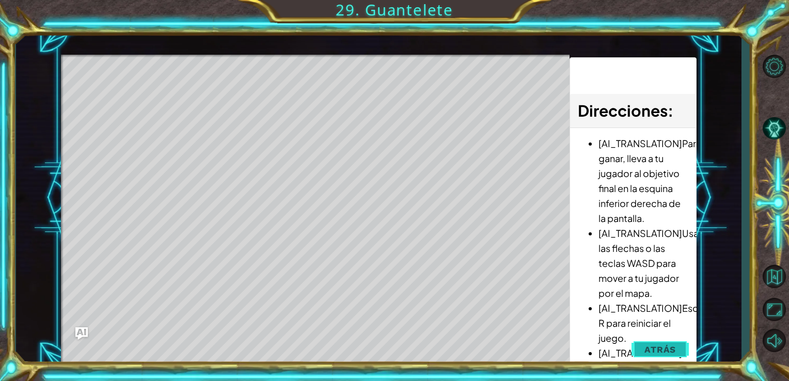
click at [665, 347] on span "Atrás" at bounding box center [659, 349] width 31 height 10
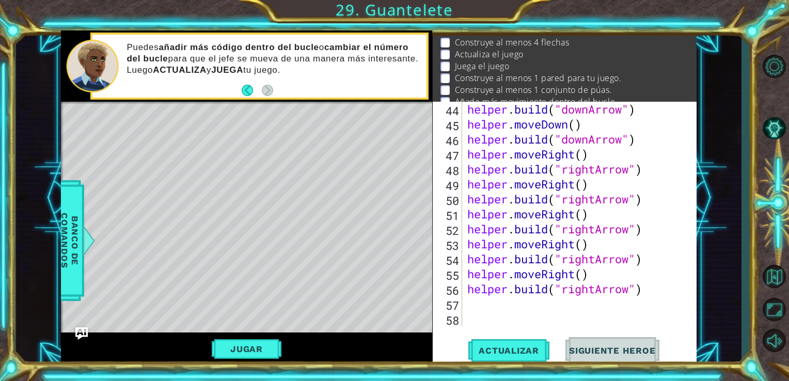
click at [665, 347] on div "Actualizar Siguiente Heroe" at bounding box center [567, 350] width 264 height 26
click at [500, 354] on span "Actualizar" at bounding box center [508, 350] width 81 height 10
click at [254, 351] on button "Jugar" at bounding box center [247, 349] width 70 height 20
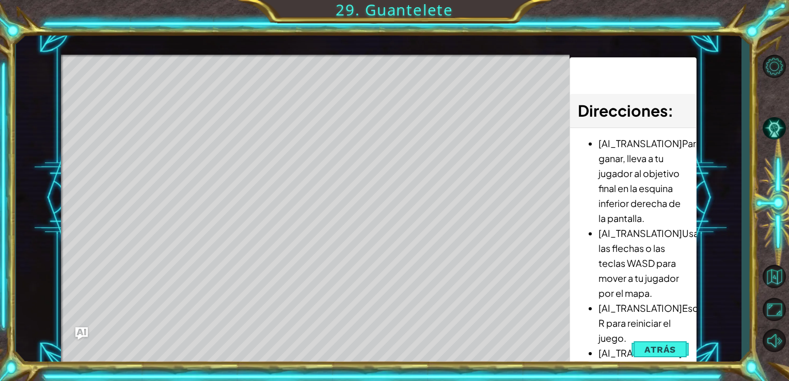
click at [670, 345] on span "Atrás" at bounding box center [659, 349] width 31 height 10
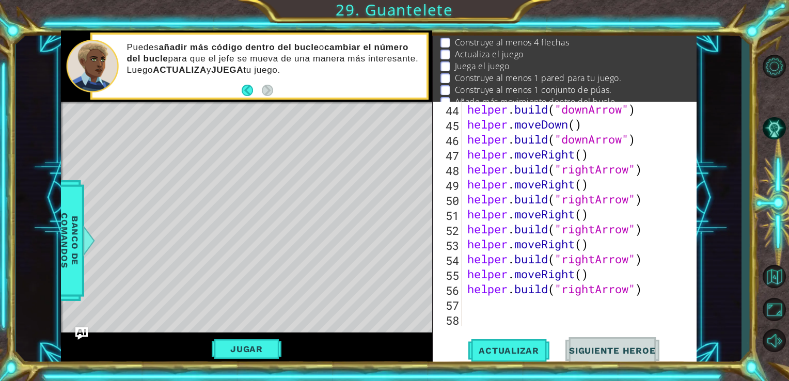
scroll to position [0, 0]
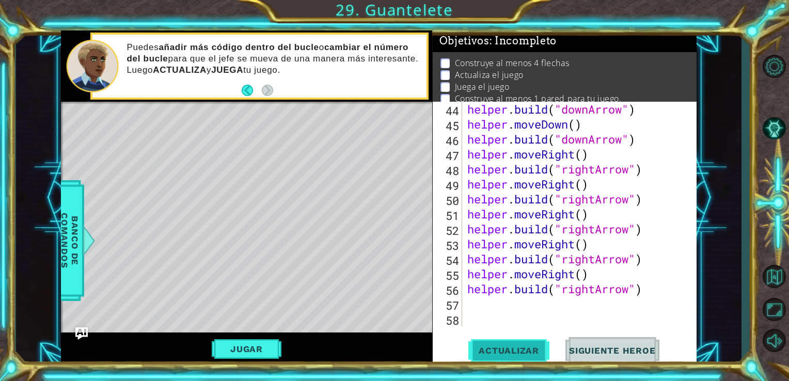
click at [481, 340] on button "Actualizar" at bounding box center [508, 350] width 81 height 26
click at [249, 352] on button "Jugar" at bounding box center [247, 349] width 70 height 20
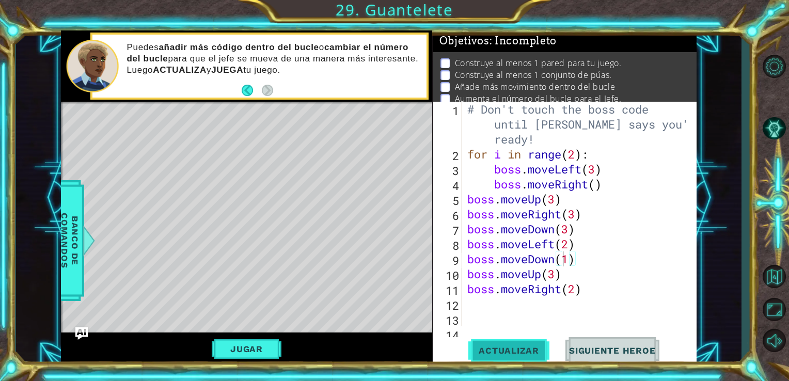
click at [472, 346] on span "Actualizar" at bounding box center [508, 350] width 81 height 10
click at [487, 351] on span "Actualizar" at bounding box center [508, 350] width 81 height 10
